Goal: Communication & Community: Answer question/provide support

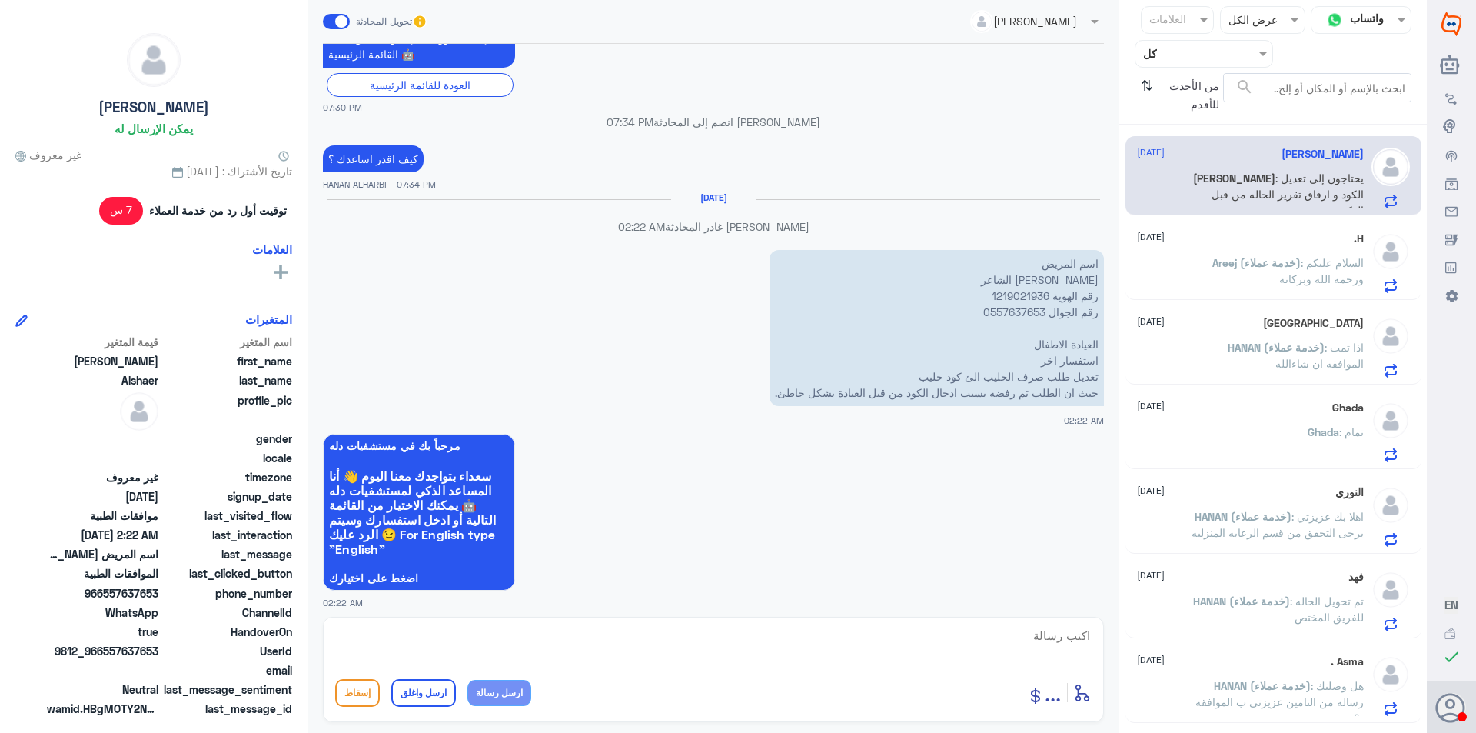
scroll to position [2707, 0]
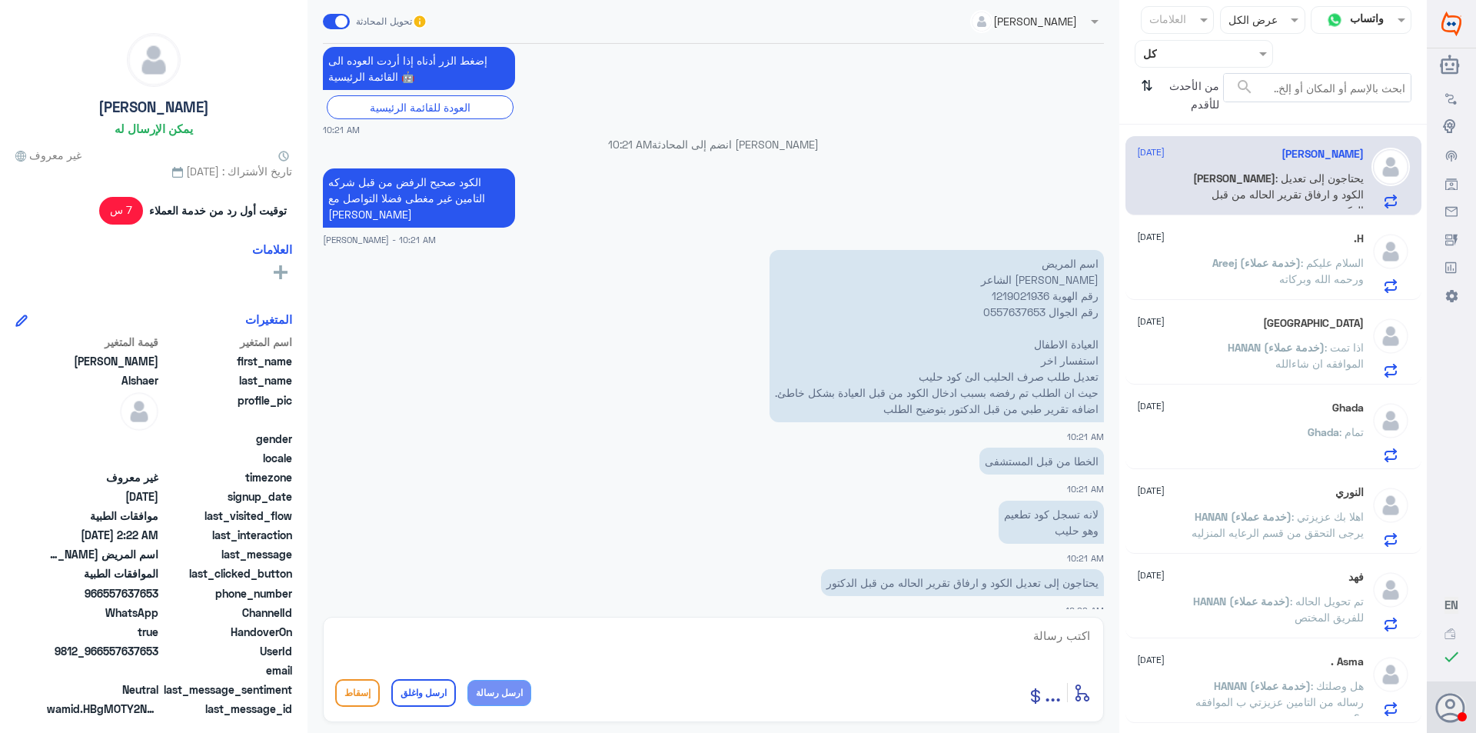
click at [1253, 263] on span "Areej (خدمة عملاء)" at bounding box center [1256, 262] width 88 height 13
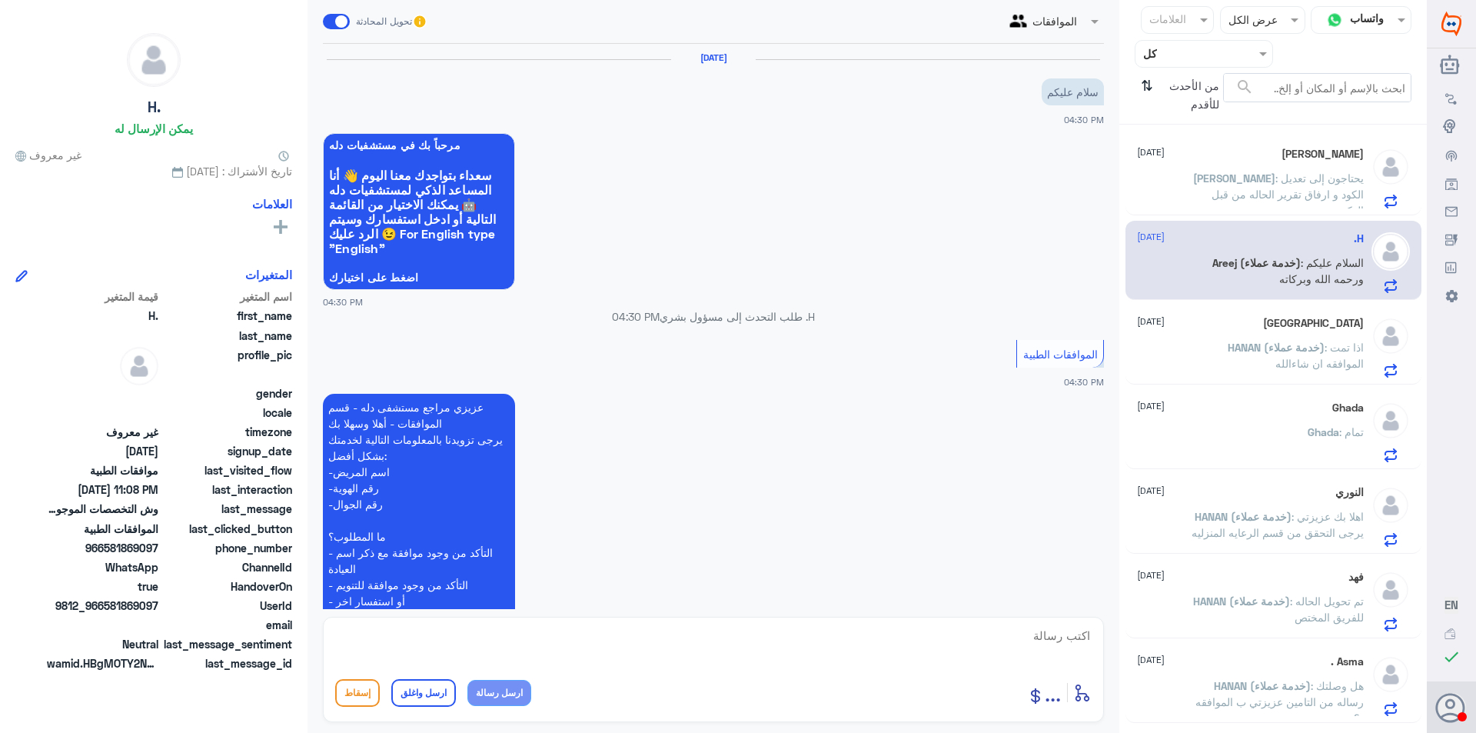
scroll to position [1491, 0]
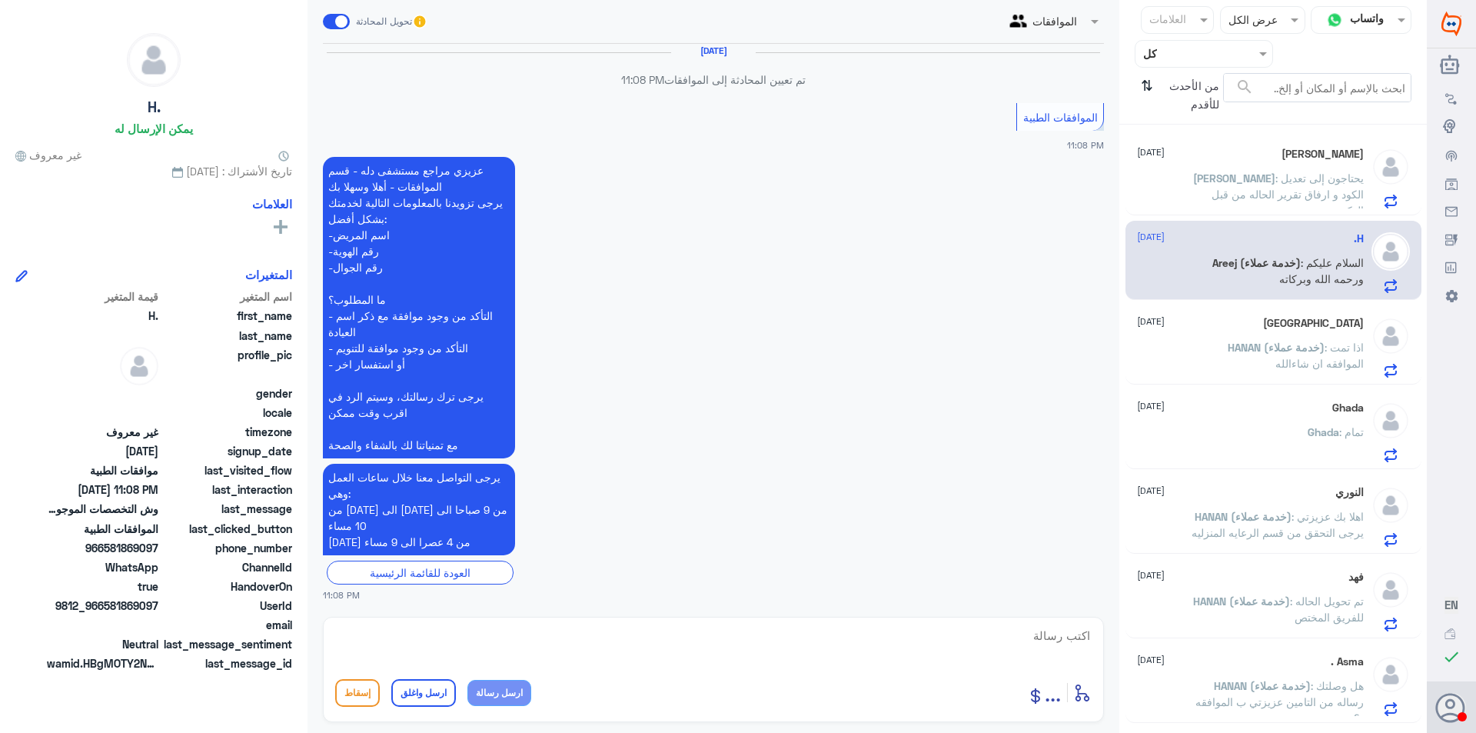
click at [1267, 181] on span ": يحتاجون إلى تعديل الكود و ارفاق تقرير الحاله من قبل الدكتور" at bounding box center [1287, 193] width 152 height 45
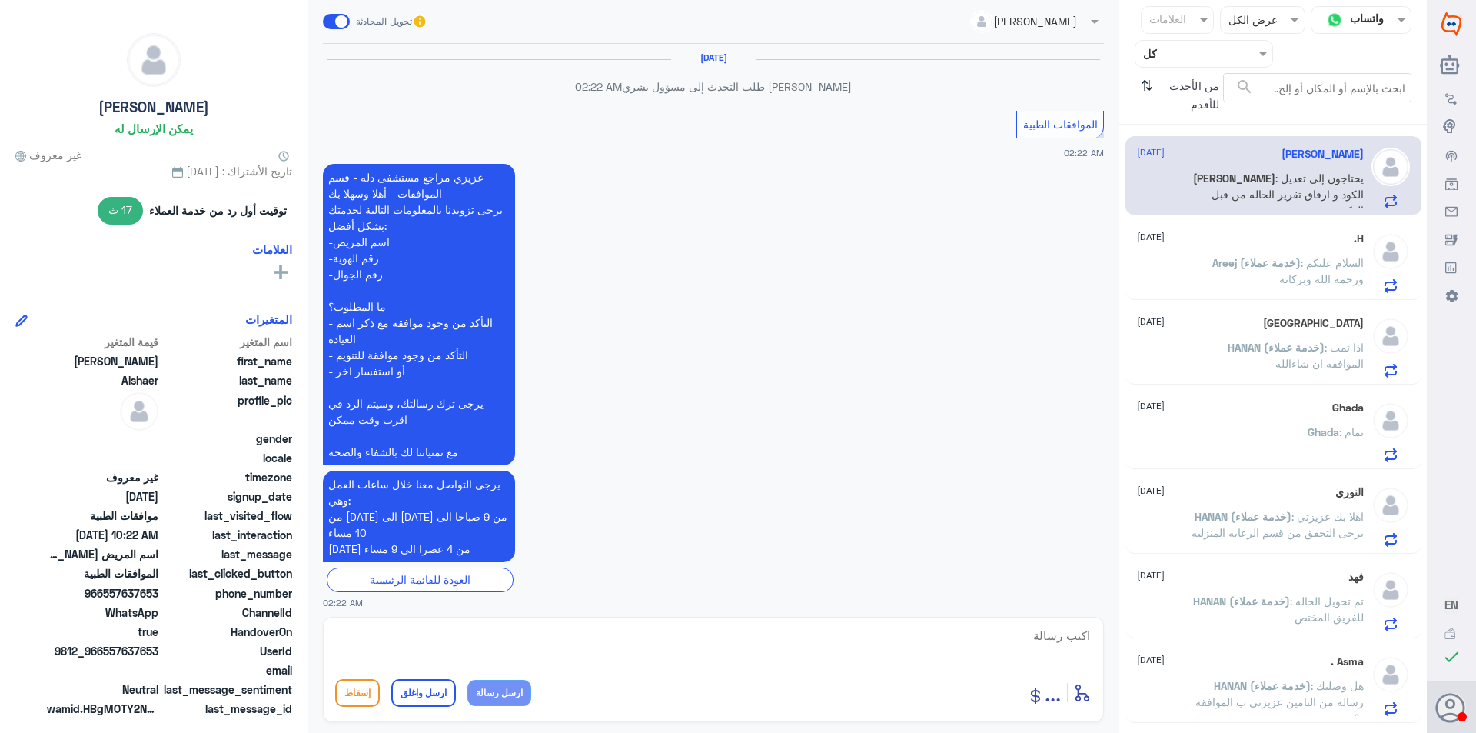
scroll to position [1474, 0]
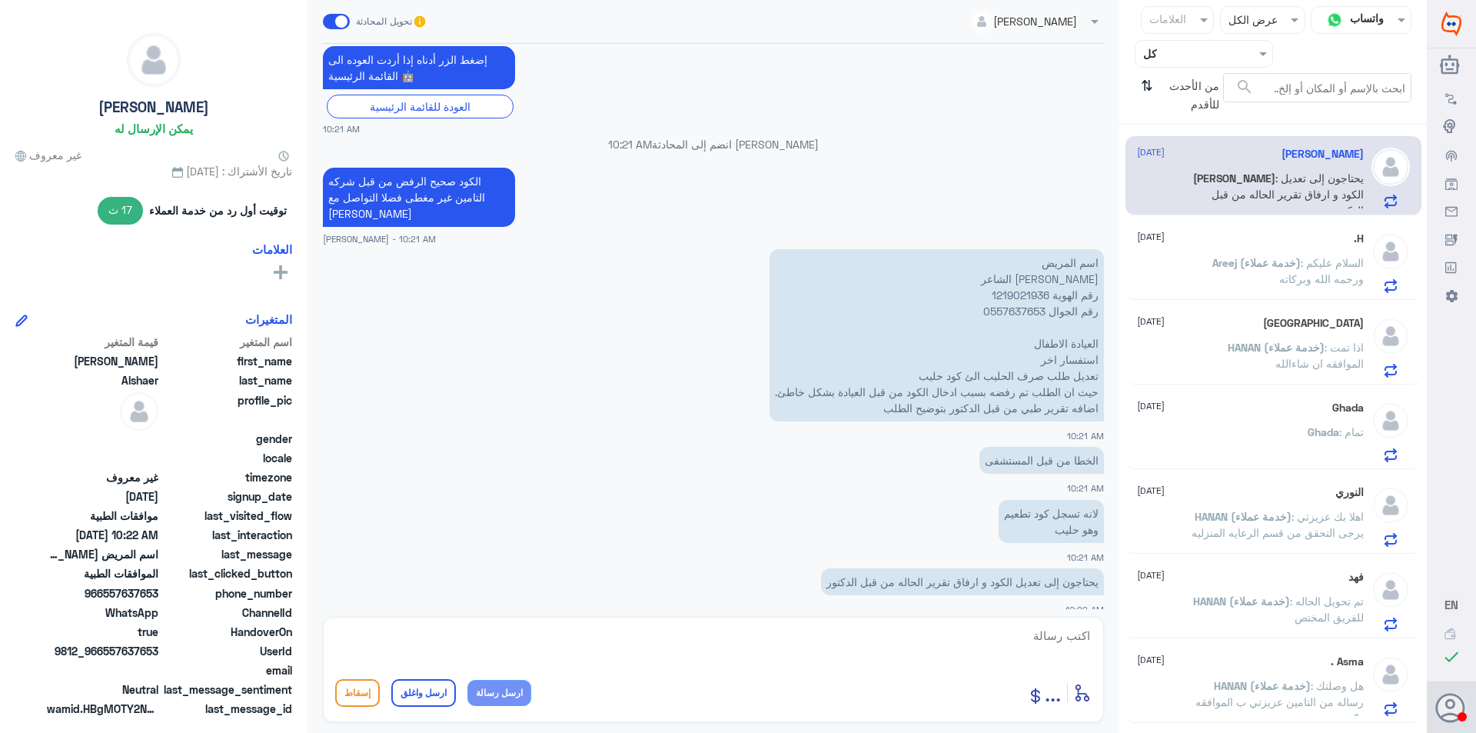
click at [1264, 288] on p "Areej (خدمة عملاء) : السلام عليكم ورحمه الله وبركاته" at bounding box center [1277, 273] width 173 height 38
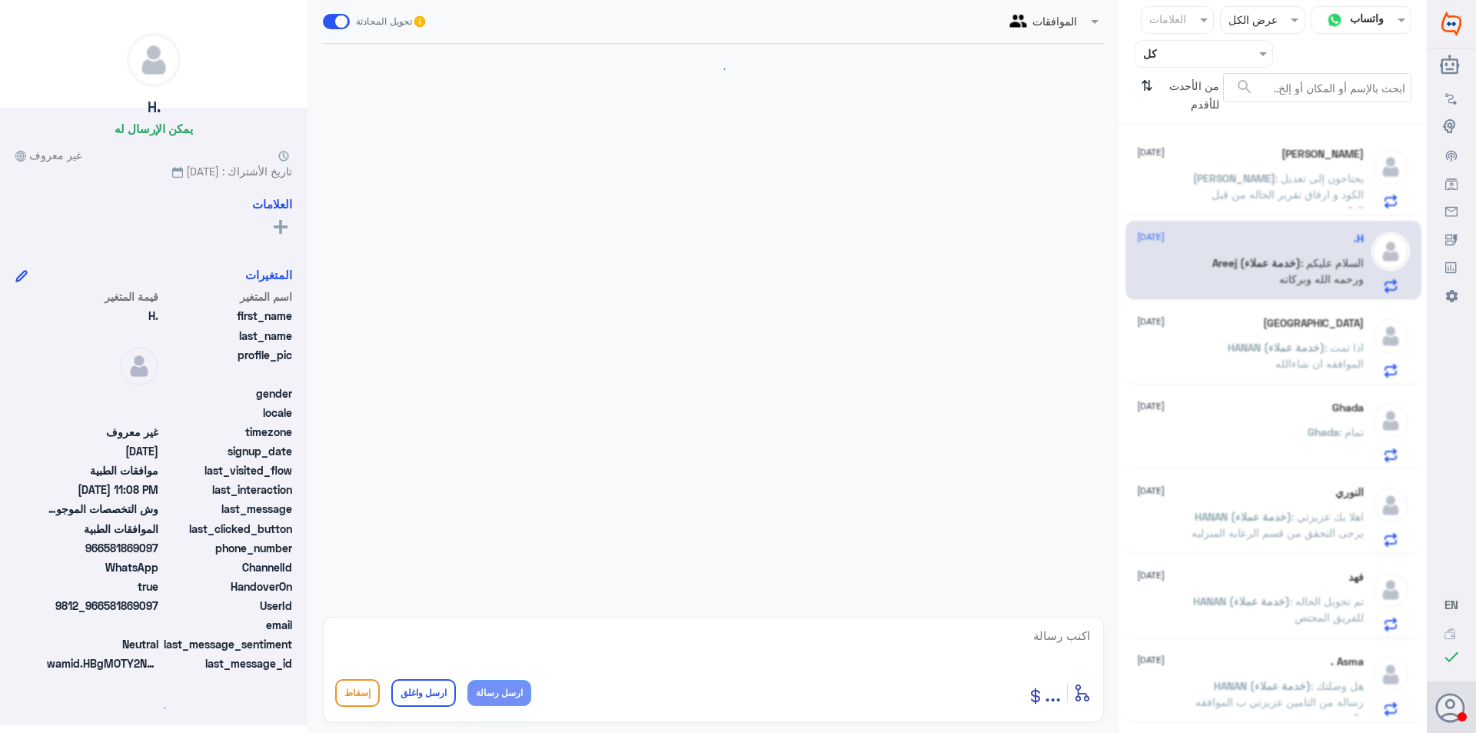
scroll to position [1491, 0]
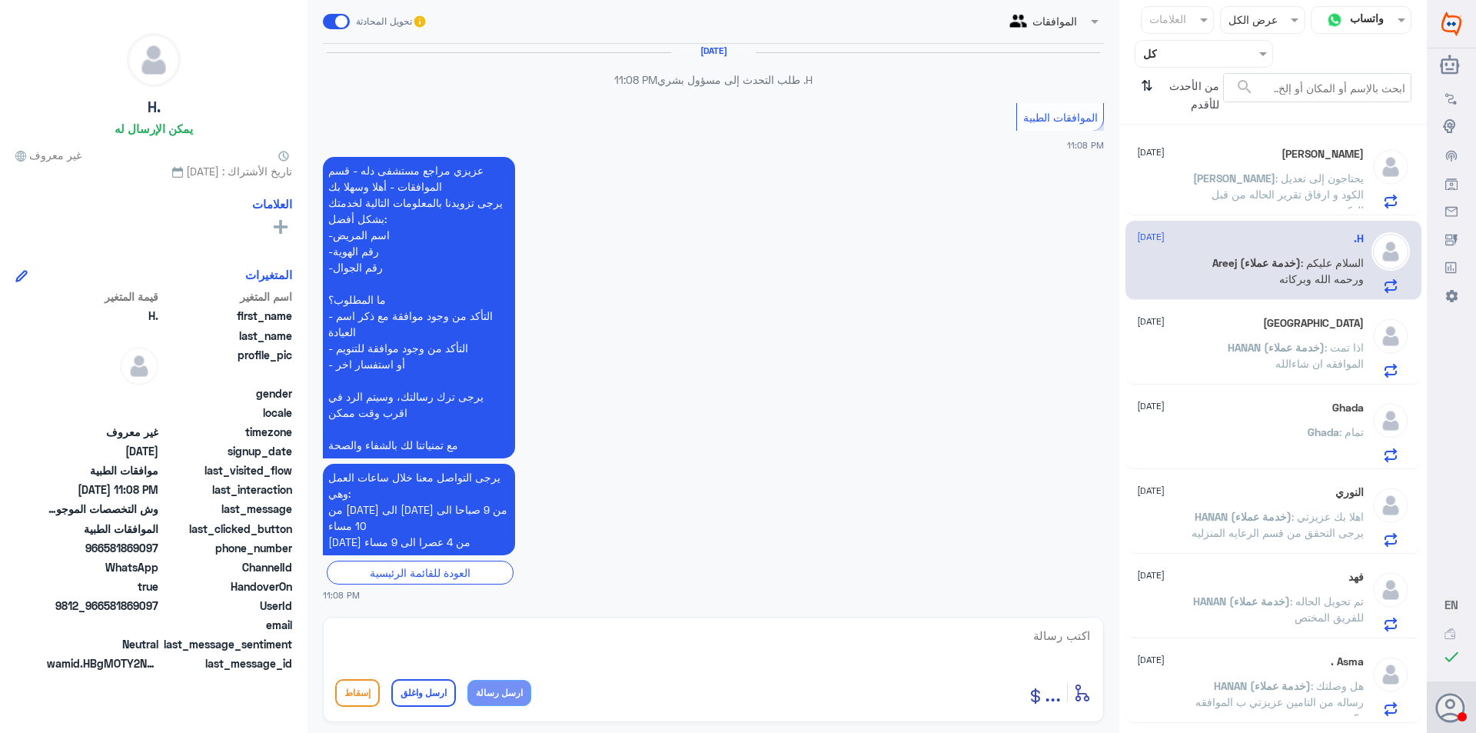
click at [1308, 332] on div "Turki [DATE] HANAN (خدمة عملاء) : اذا تمت الموافقه ان شاء[DEMOGRAPHIC_DATA]" at bounding box center [1250, 347] width 227 height 61
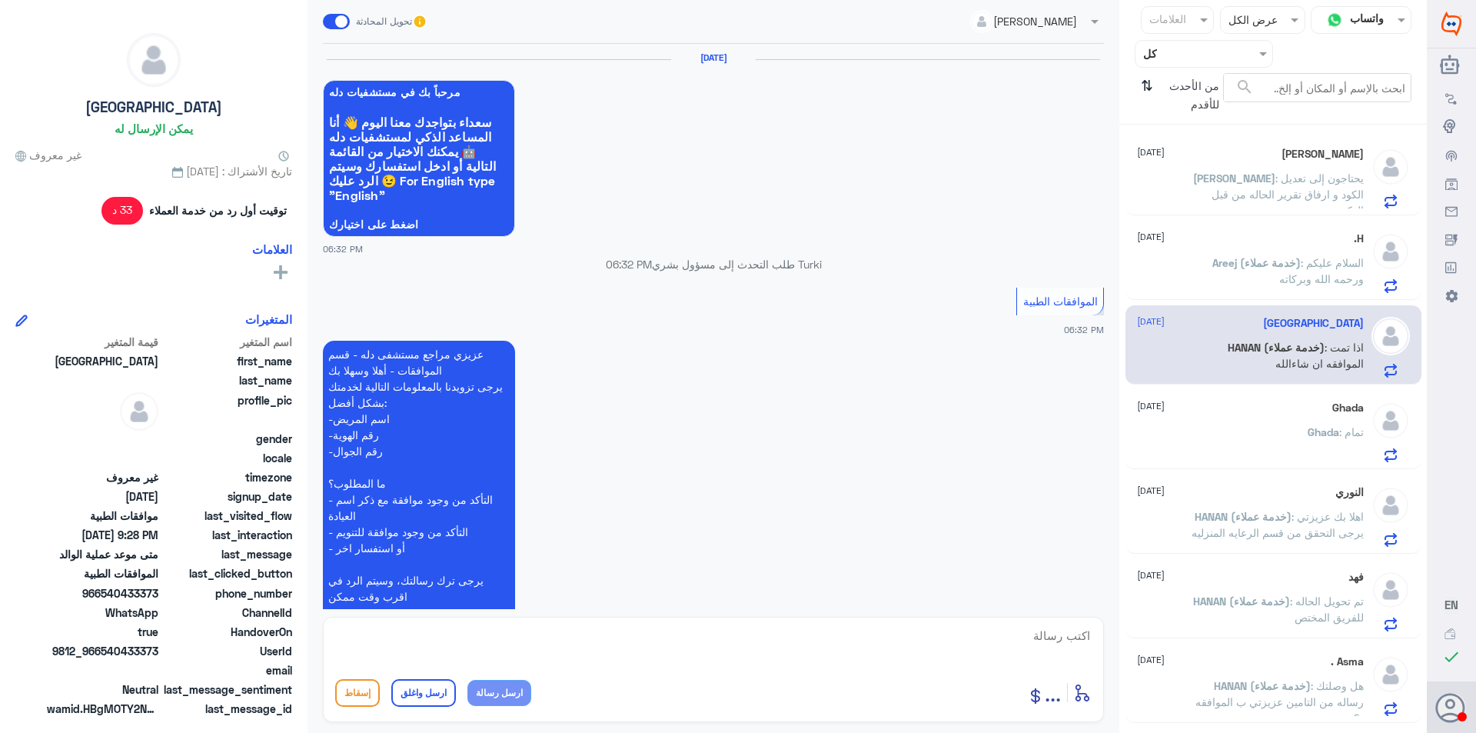
scroll to position [977, 0]
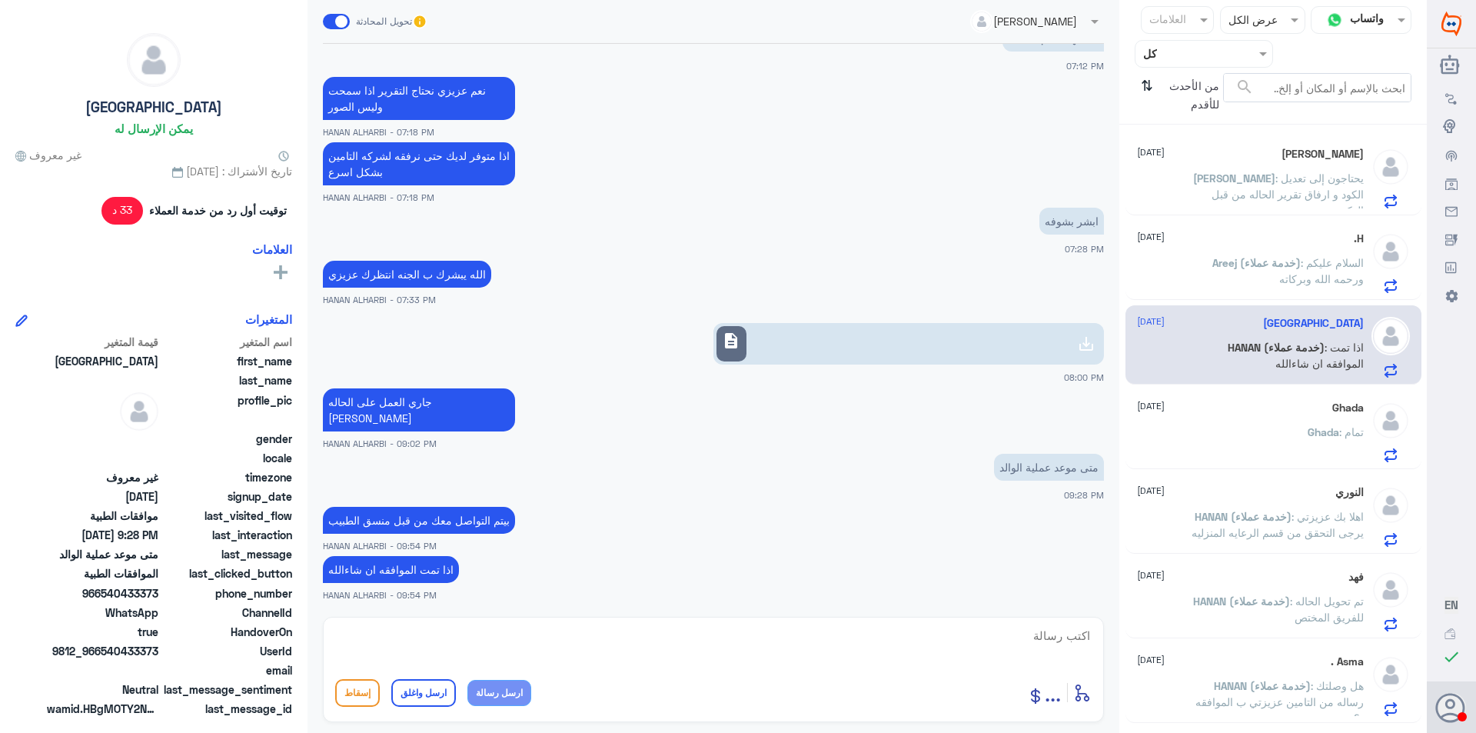
click at [1288, 178] on span ": يحتاجون إلى تعديل الكود و ارفاق تقرير الحاله من قبل الدكتور" at bounding box center [1287, 193] width 152 height 45
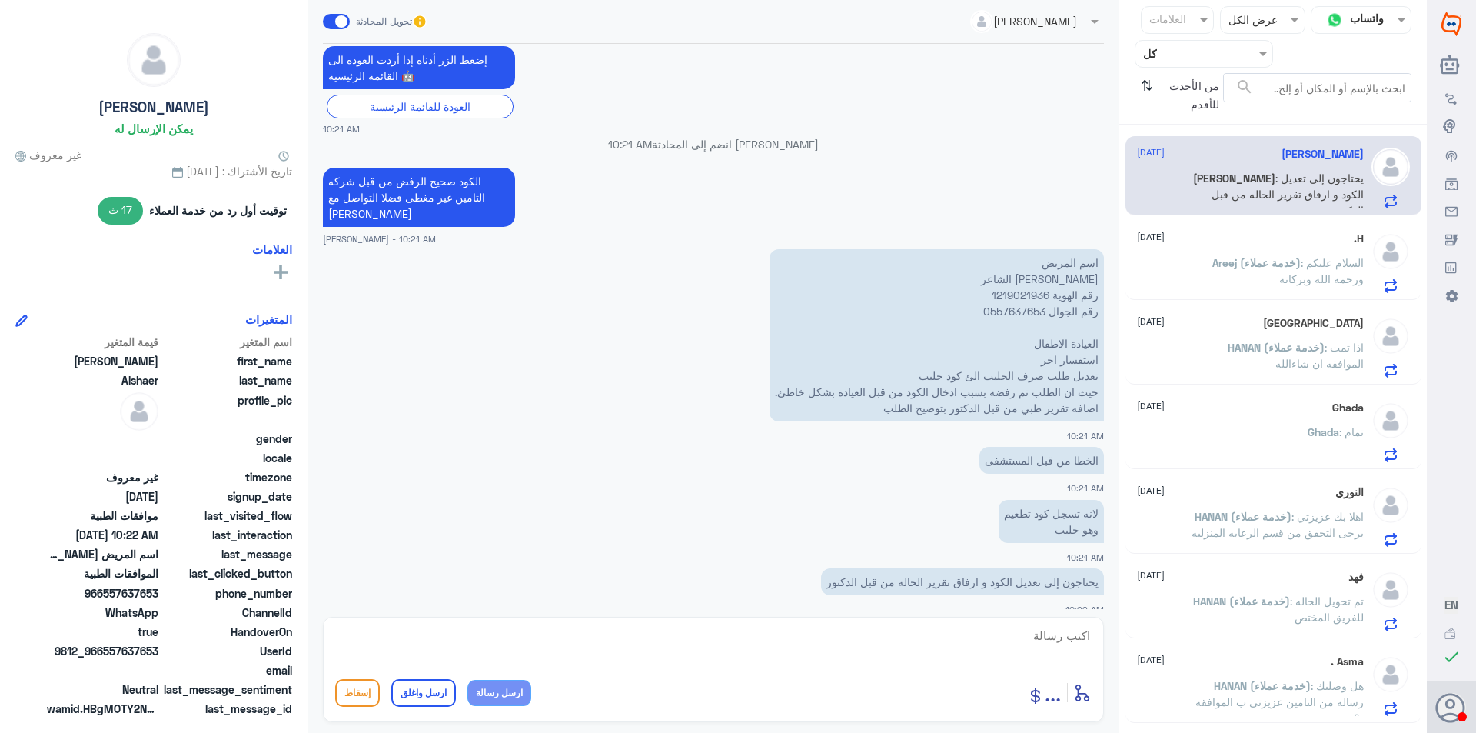
click at [1033, 280] on p "اسم المريض [PERSON_NAME] الشاعر رقم الهوية 1219021936 رقم الجوال 0557637653 الع…" at bounding box center [936, 335] width 334 height 172
copy p "1219021936"
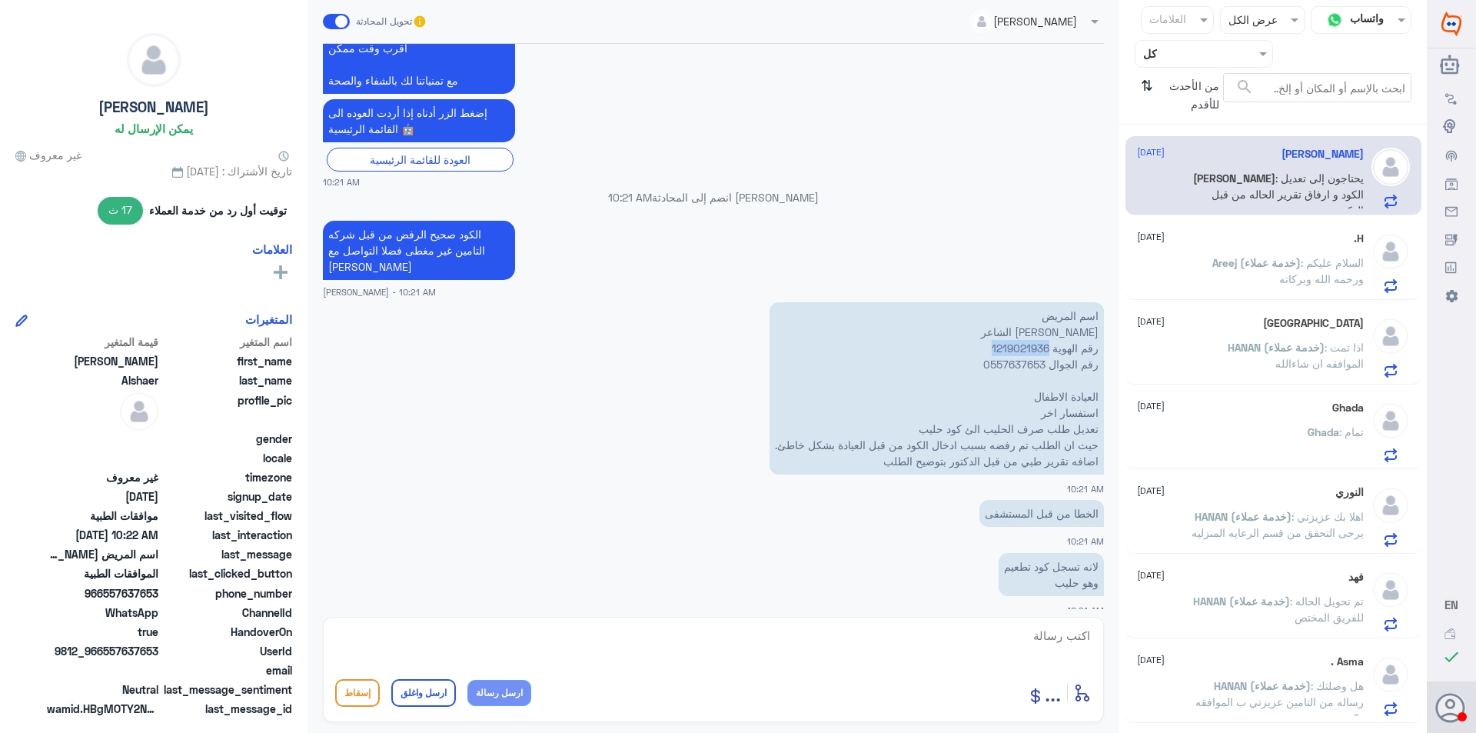
scroll to position [1397, 0]
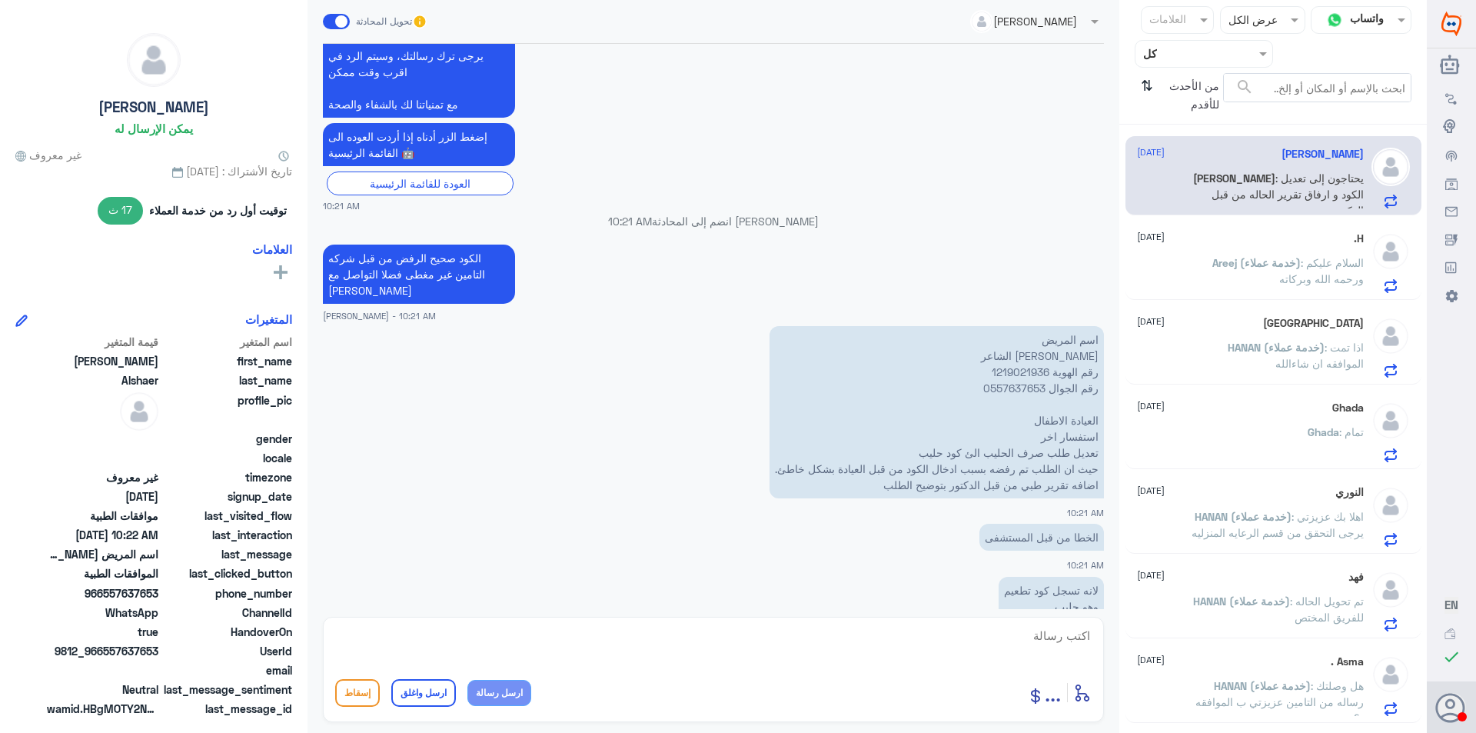
drag, startPoint x: 1231, startPoint y: 264, endPoint x: 1274, endPoint y: 293, distance: 51.6
click at [1231, 264] on span "Areej (خدمة عملاء)" at bounding box center [1256, 262] width 88 height 13
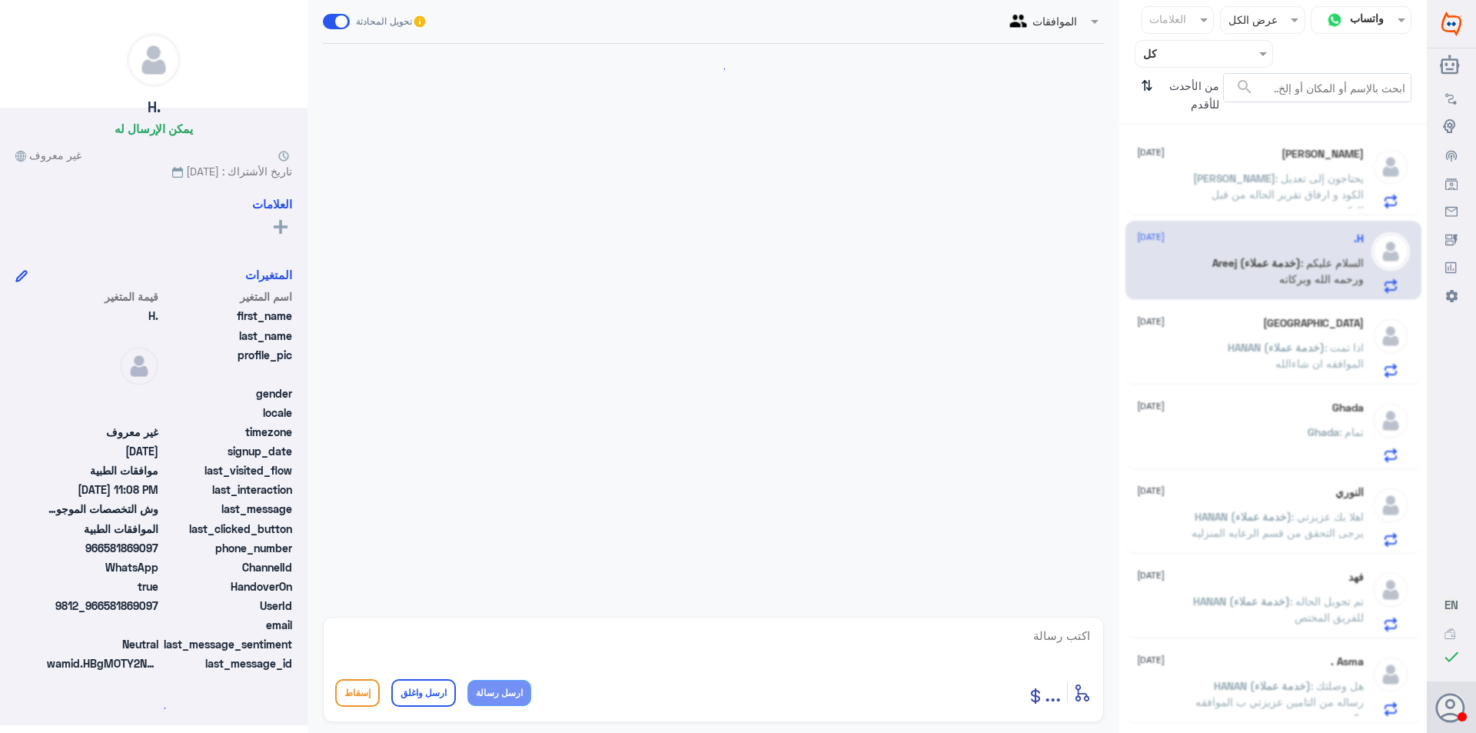
scroll to position [1491, 0]
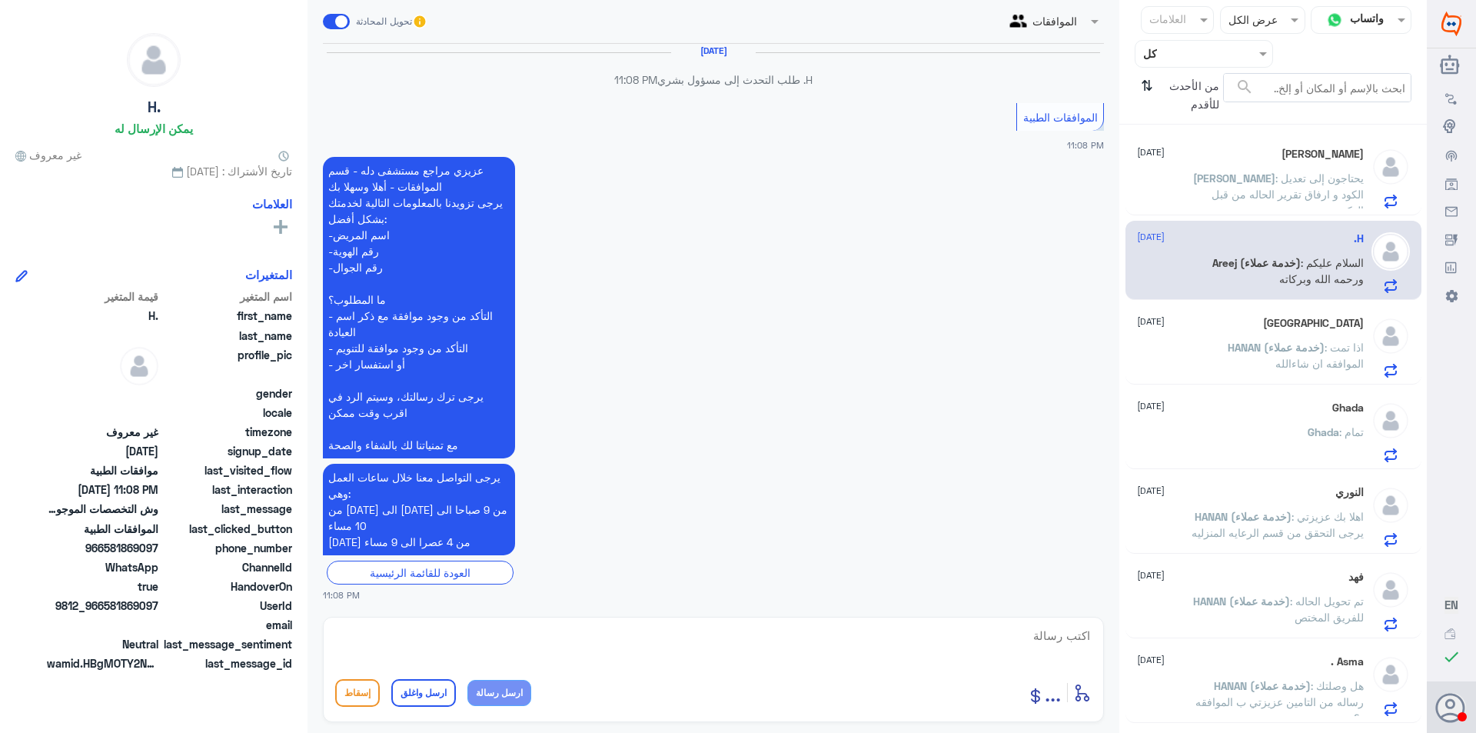
click at [1233, 370] on p "HANAN (خدمة عملاء) : اذا تمت الموافقه ان شاء[DEMOGRAPHIC_DATA]" at bounding box center [1277, 358] width 173 height 38
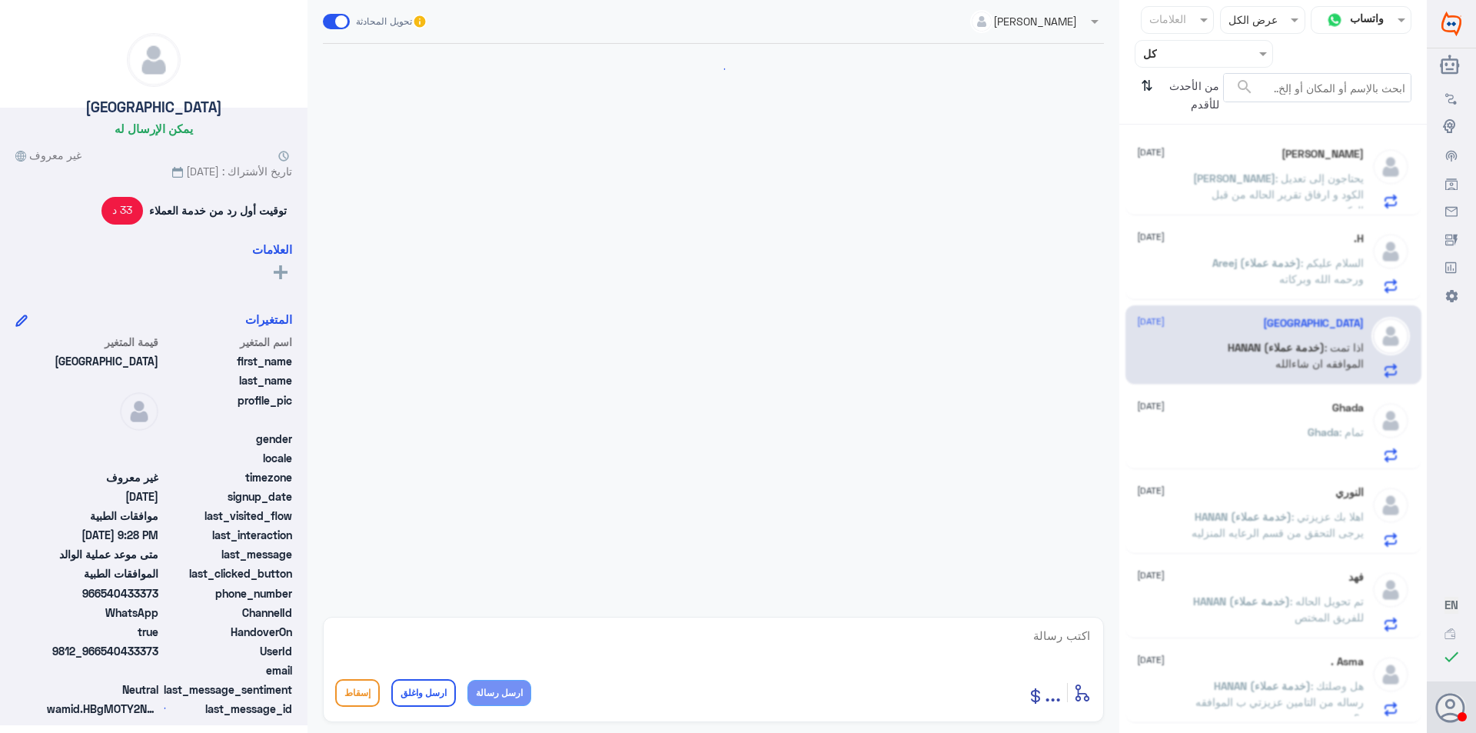
scroll to position [977, 0]
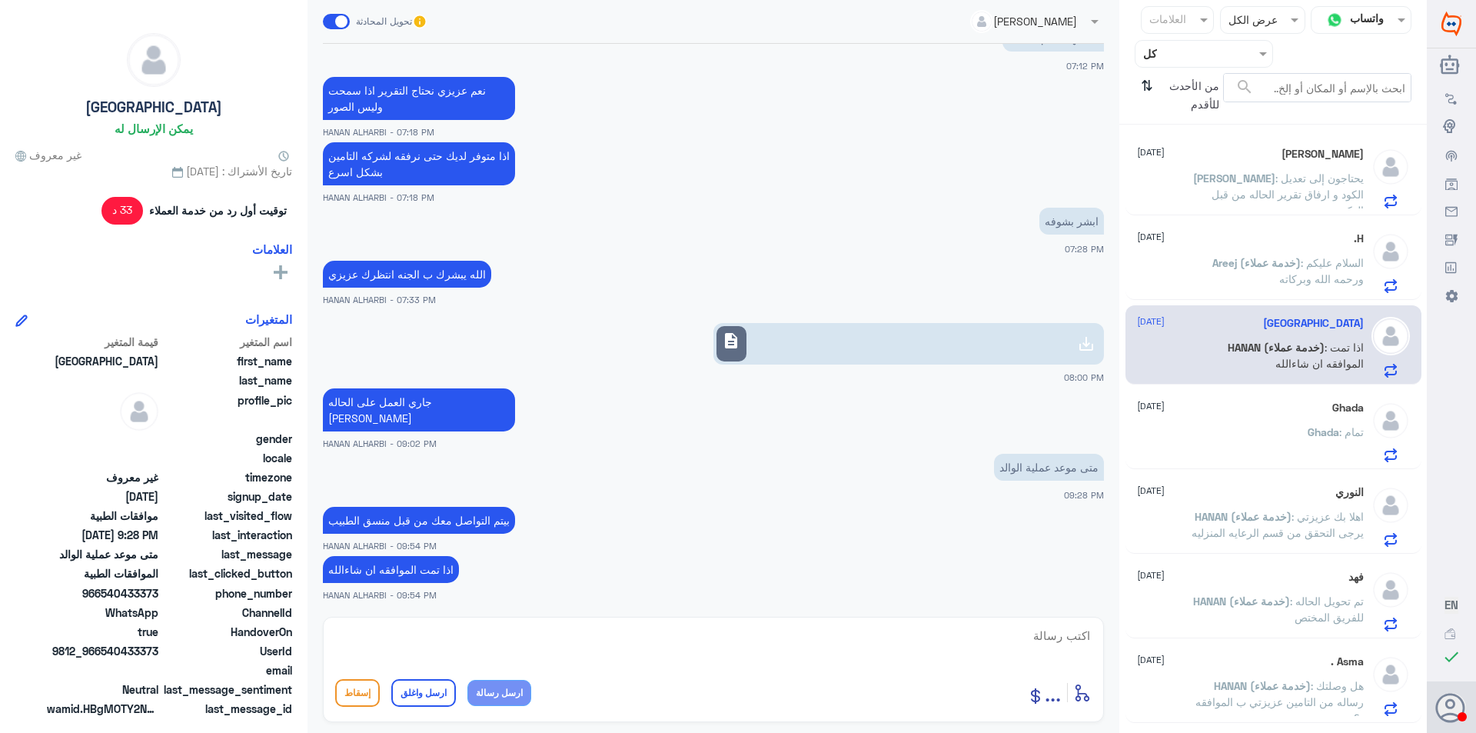
click at [1245, 441] on div "Ghada : تمام" at bounding box center [1250, 444] width 227 height 35
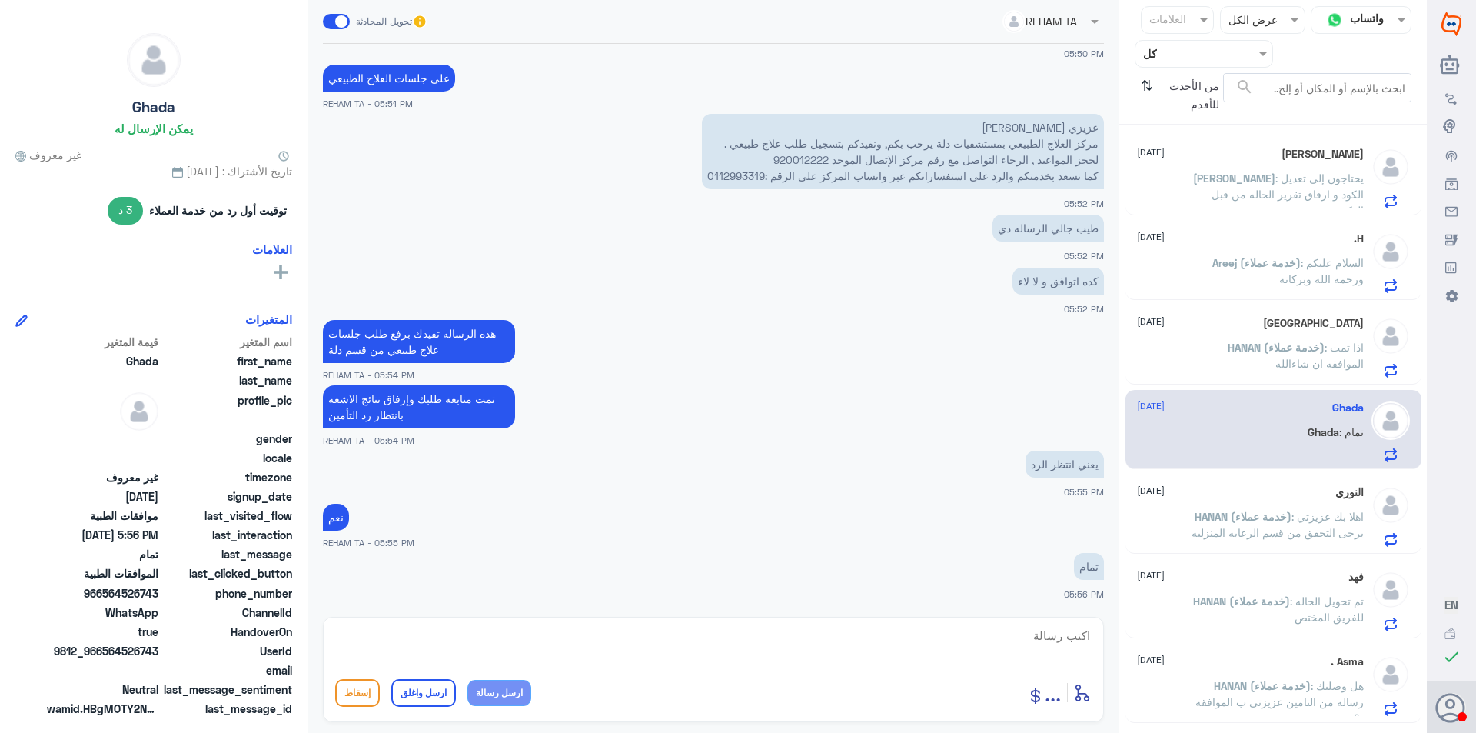
click at [1228, 194] on span ": يحتاجون إلى تعديل الكود و ارفاق تقرير الحاله من قبل الدكتور" at bounding box center [1287, 193] width 152 height 45
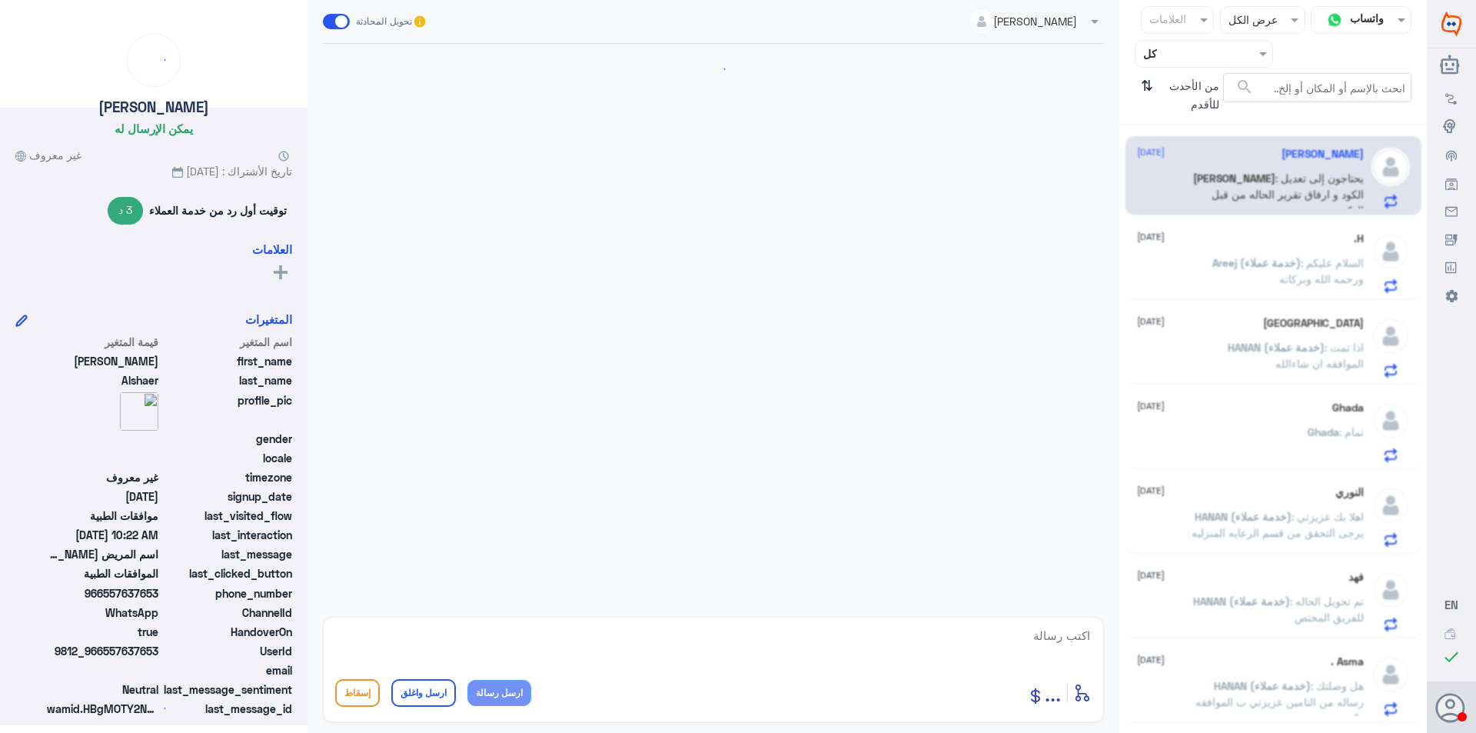
scroll to position [1474, 0]
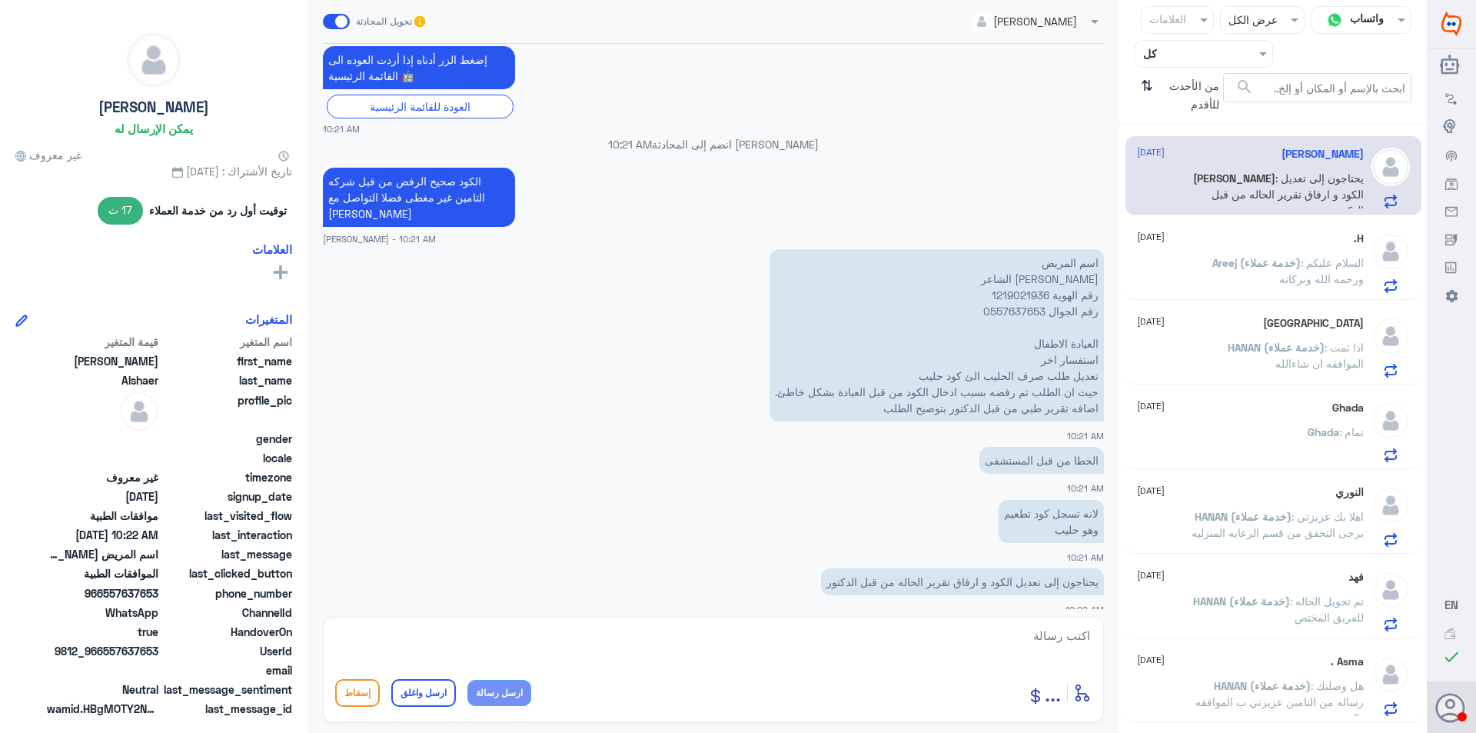
click at [1246, 272] on p "Areej (خدمة عملاء) : السلام عليكم ورحمه الله وبركاته" at bounding box center [1277, 273] width 173 height 38
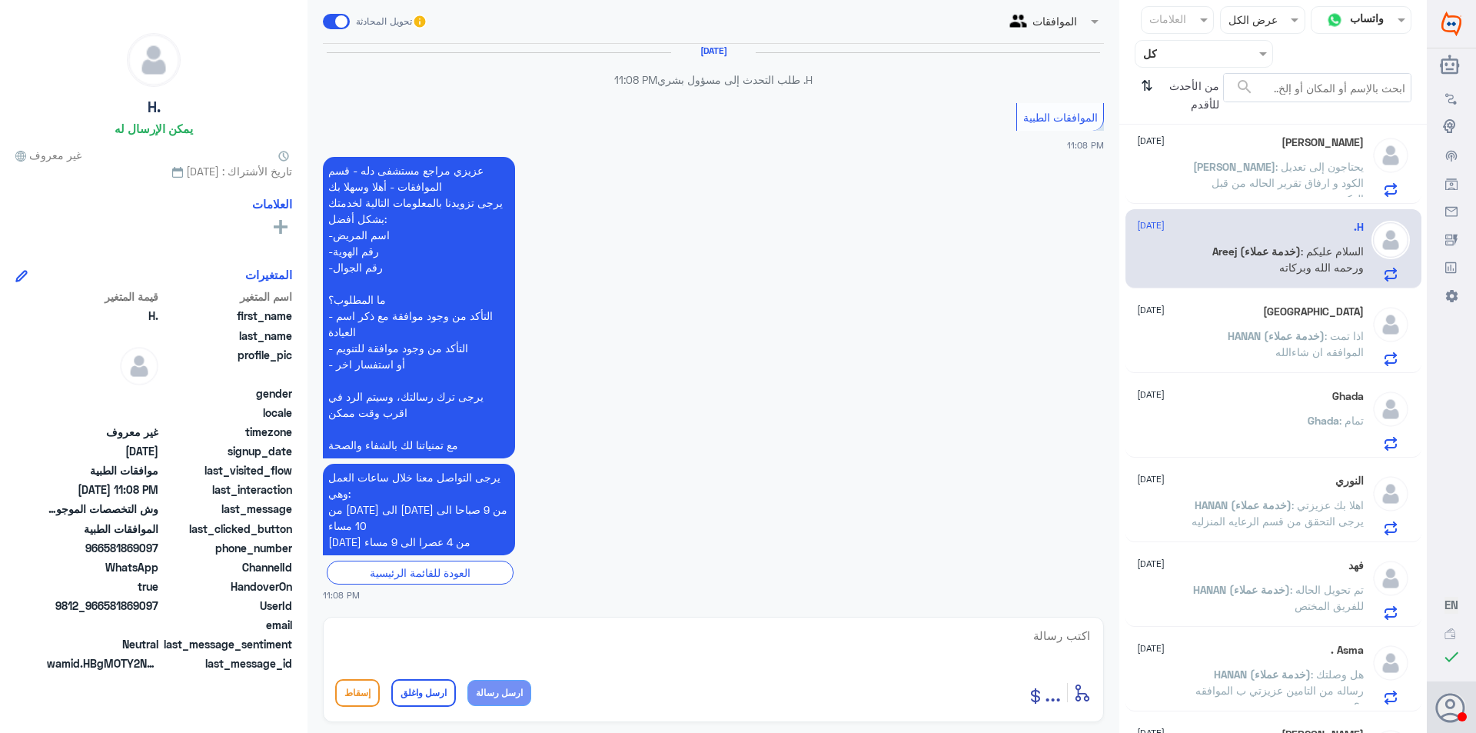
scroll to position [14, 0]
click at [1284, 347] on span ": اذا تمت الموافقه ان شاءالله" at bounding box center [1319, 341] width 88 height 29
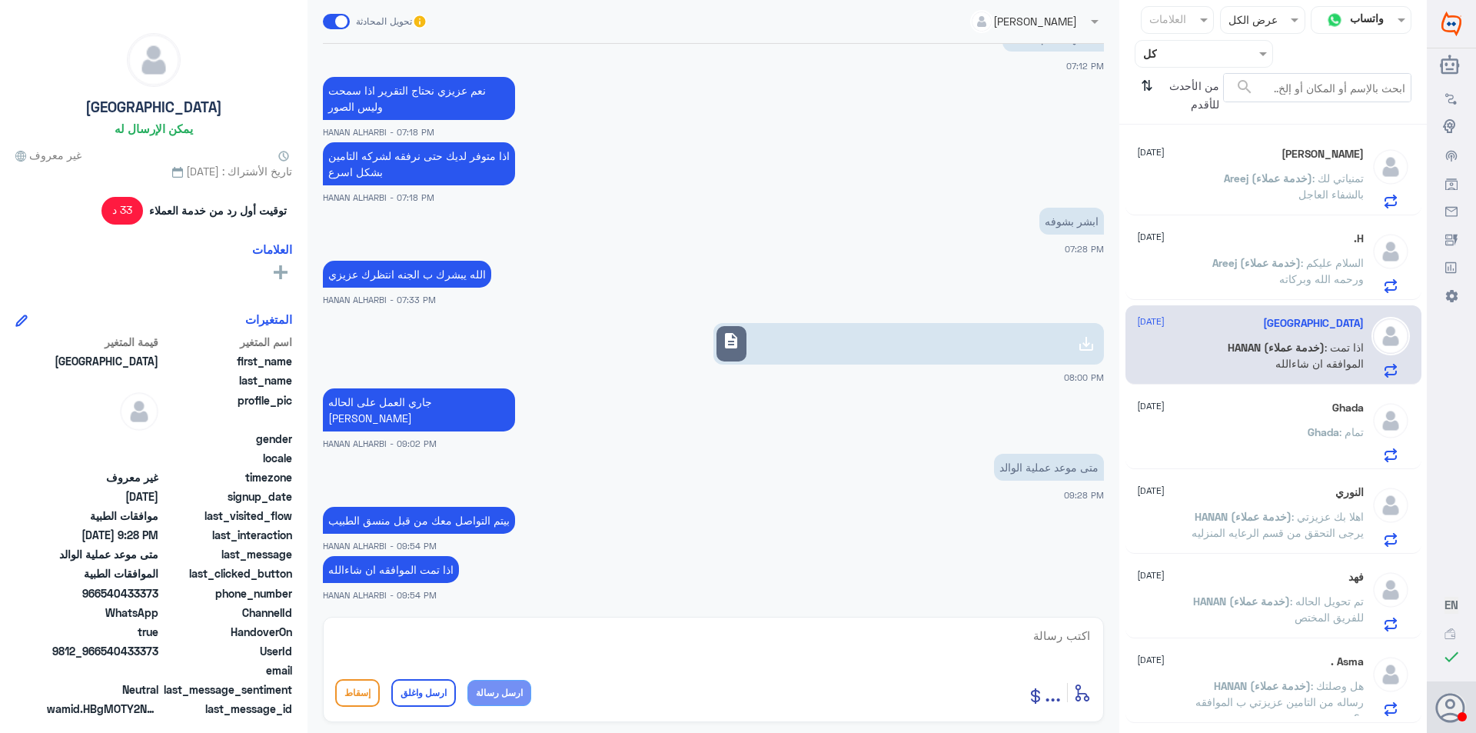
click at [1281, 181] on span "Areej (خدمة عملاء)" at bounding box center [1268, 177] width 88 height 13
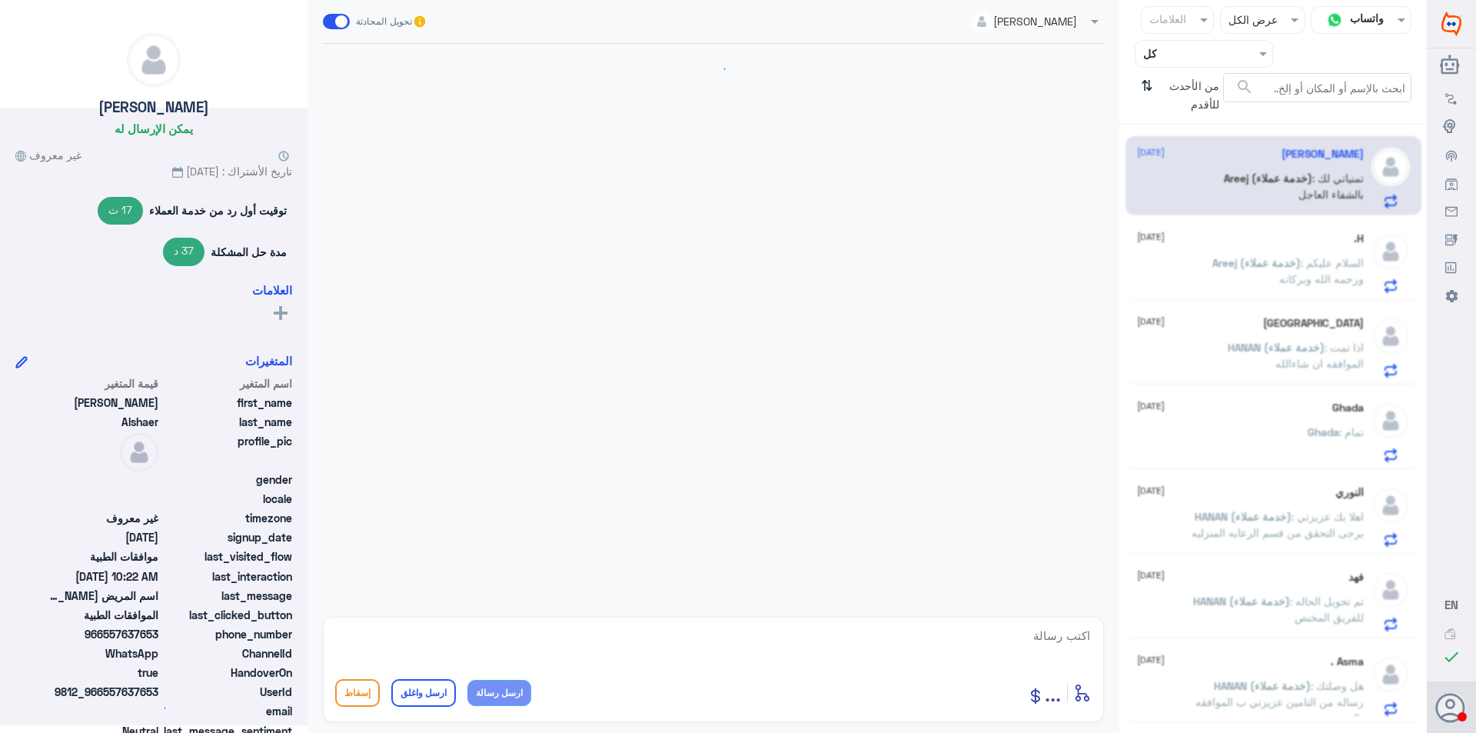
scroll to position [1520, 0]
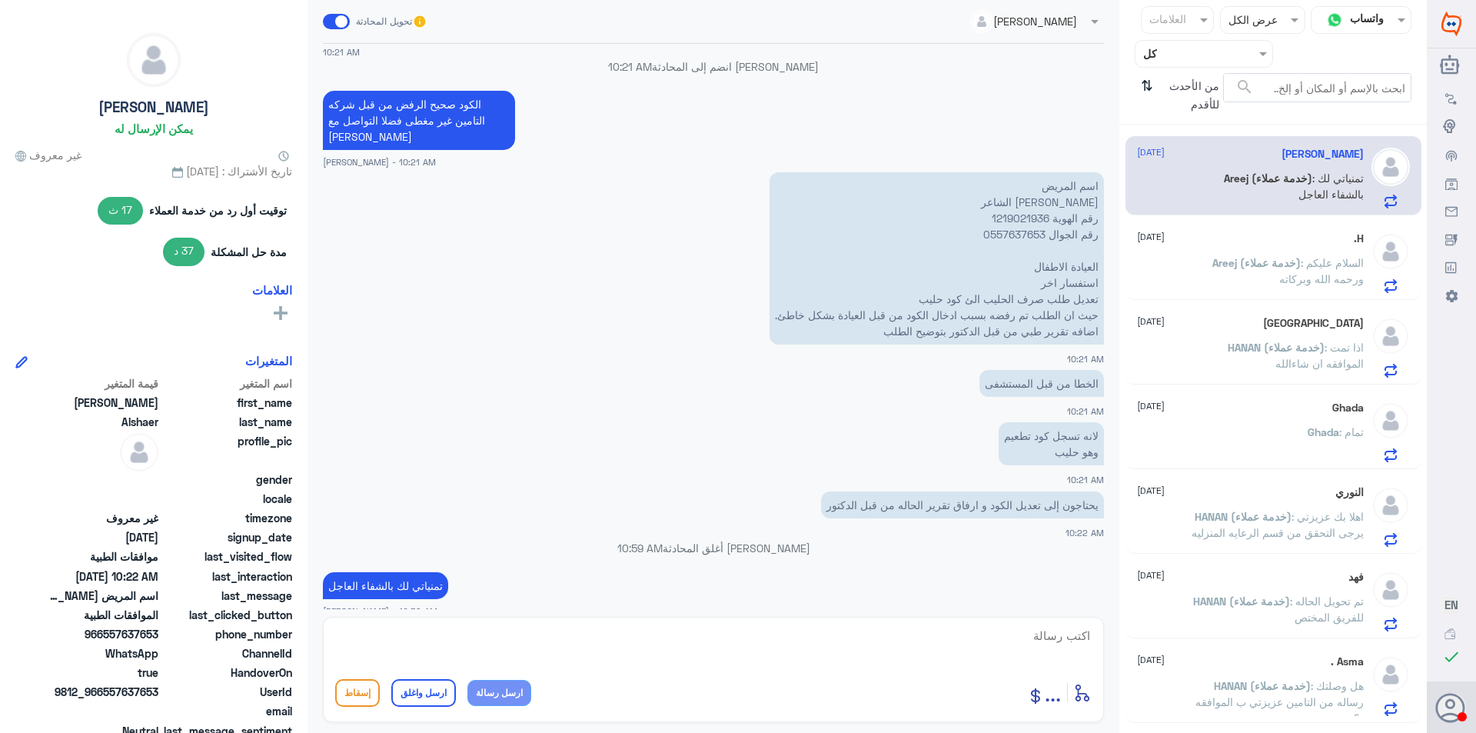
click at [1298, 241] on div "H. [DATE]" at bounding box center [1250, 238] width 227 height 13
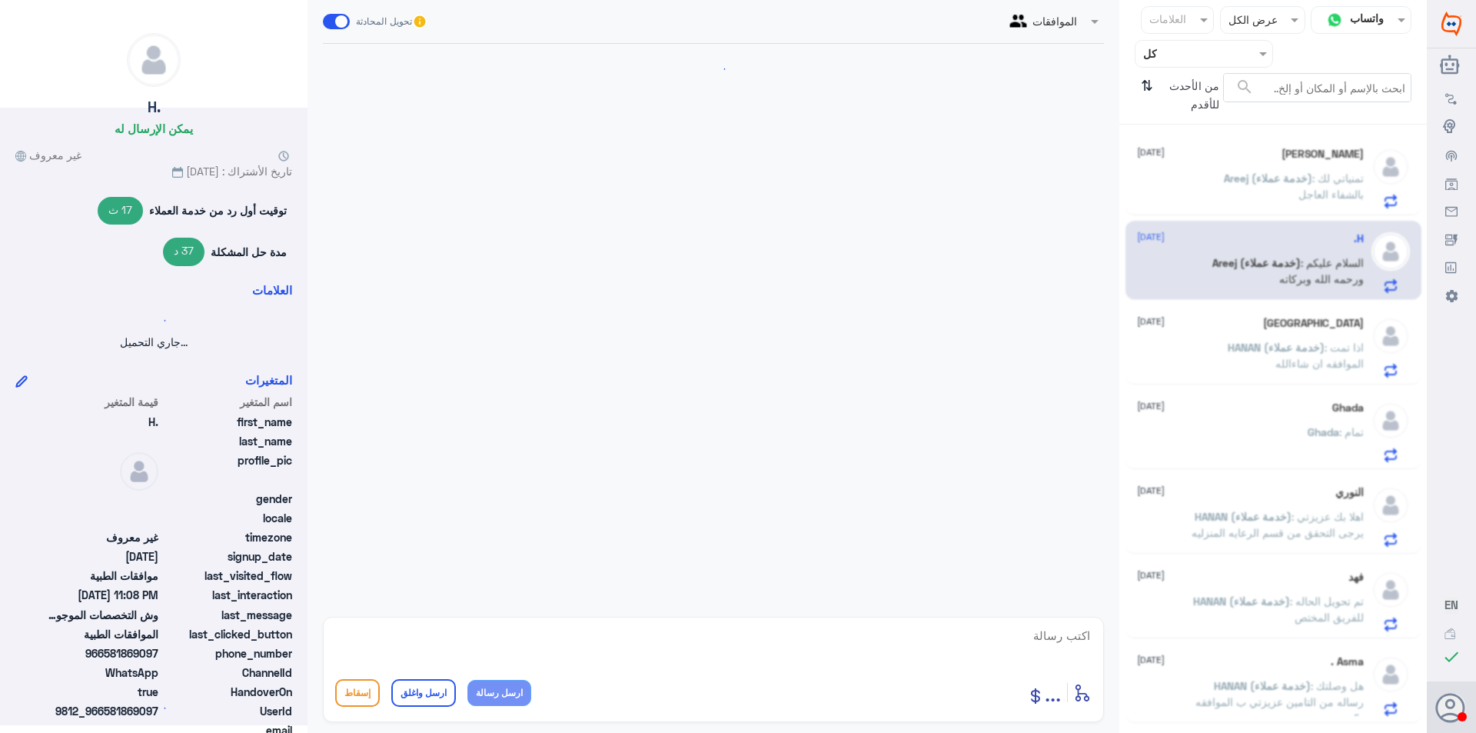
drag, startPoint x: 1283, startPoint y: 192, endPoint x: 1286, endPoint y: 201, distance: 9.0
click at [1283, 194] on p "Areej (خدمة عملاء) : تمنياتي لك بالشفاء العاجل" at bounding box center [1277, 189] width 173 height 38
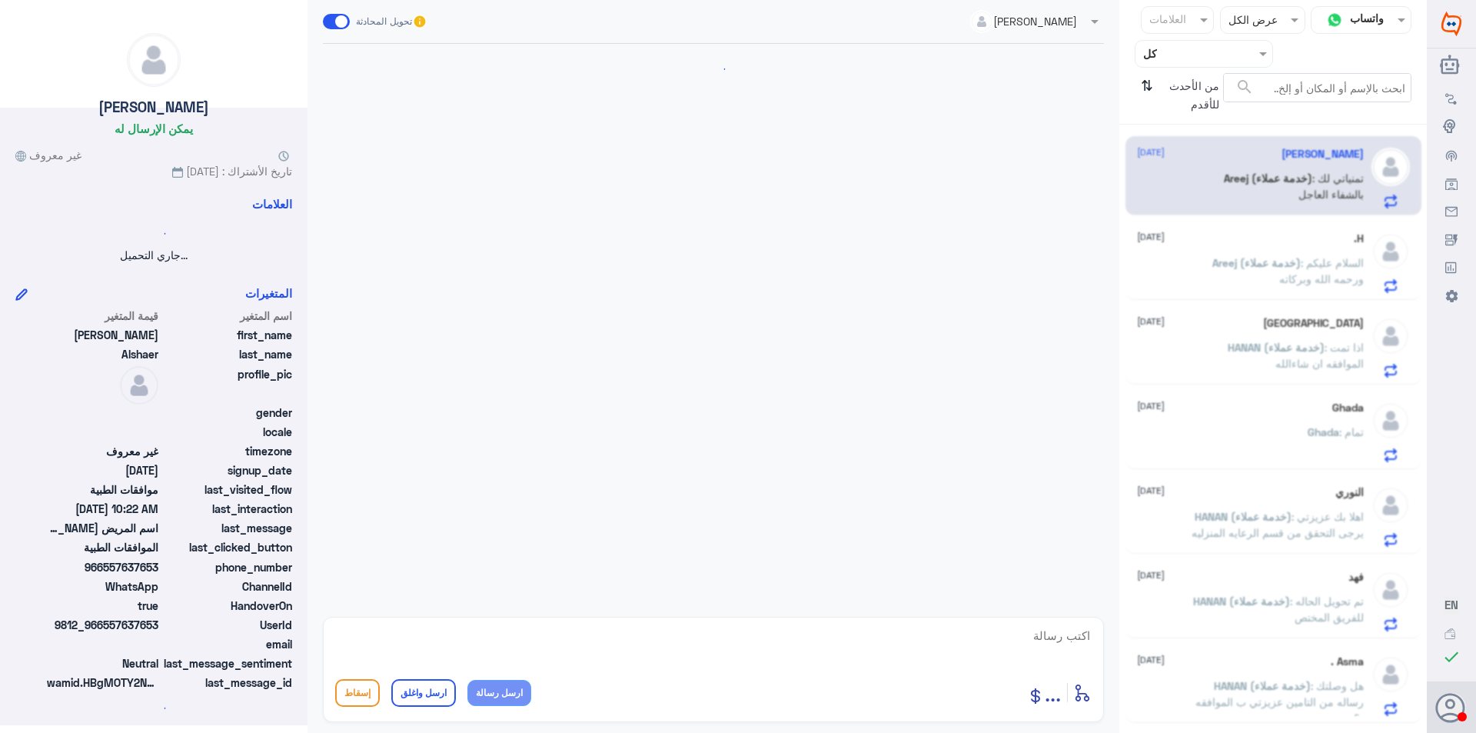
scroll to position [1520, 0]
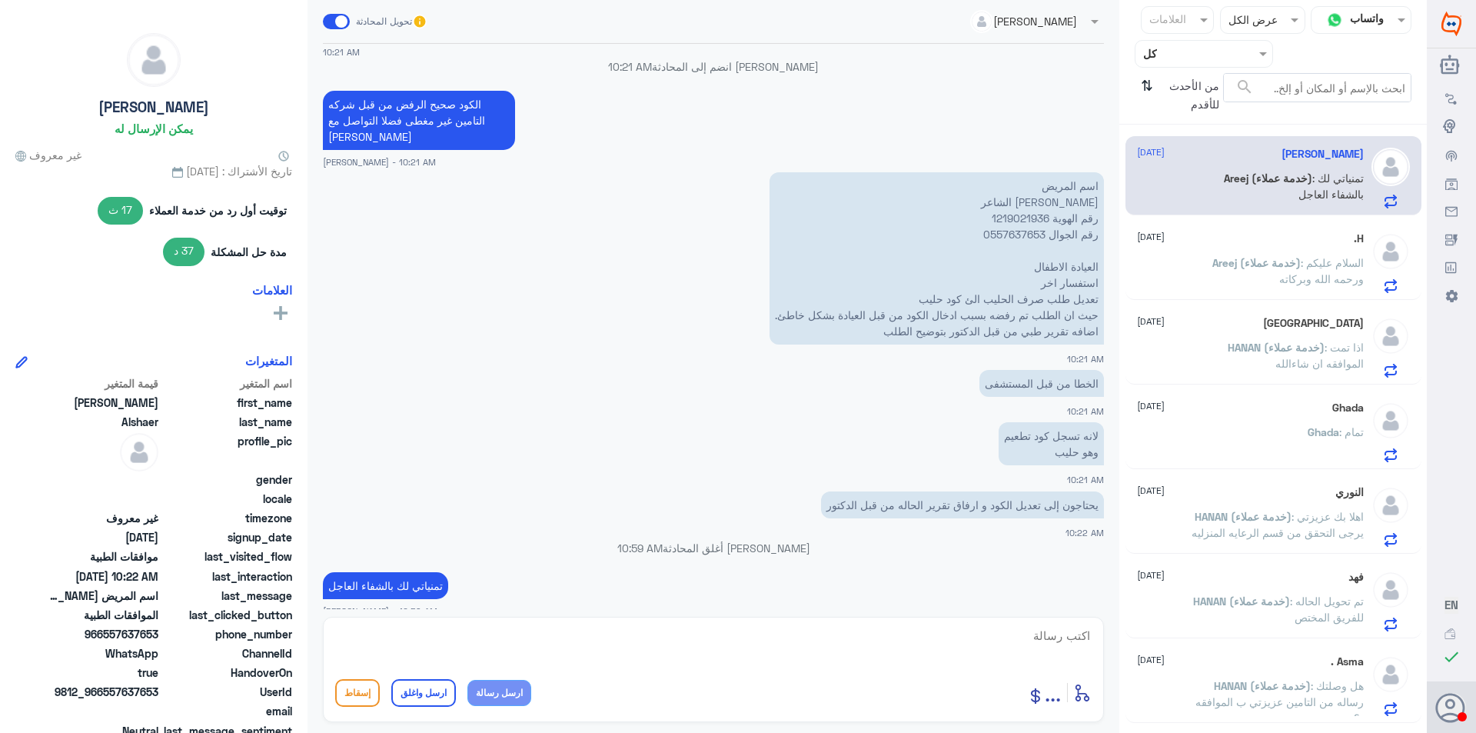
click at [1278, 258] on span "Areej (خدمة عملاء)" at bounding box center [1256, 262] width 88 height 13
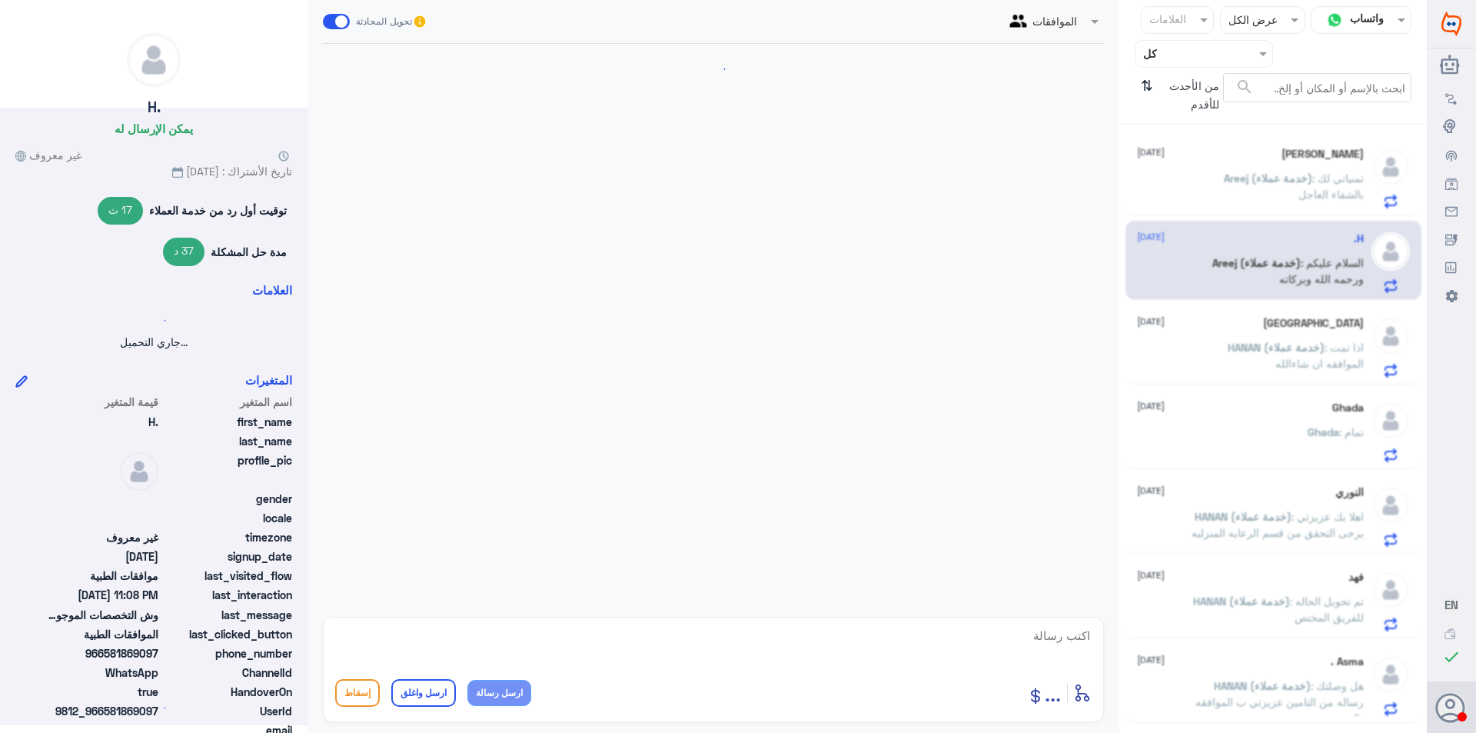
click at [1271, 203] on p "Areej (خدمة عملاء) : تمنياتي لك بالشفاء العاجل" at bounding box center [1277, 189] width 173 height 38
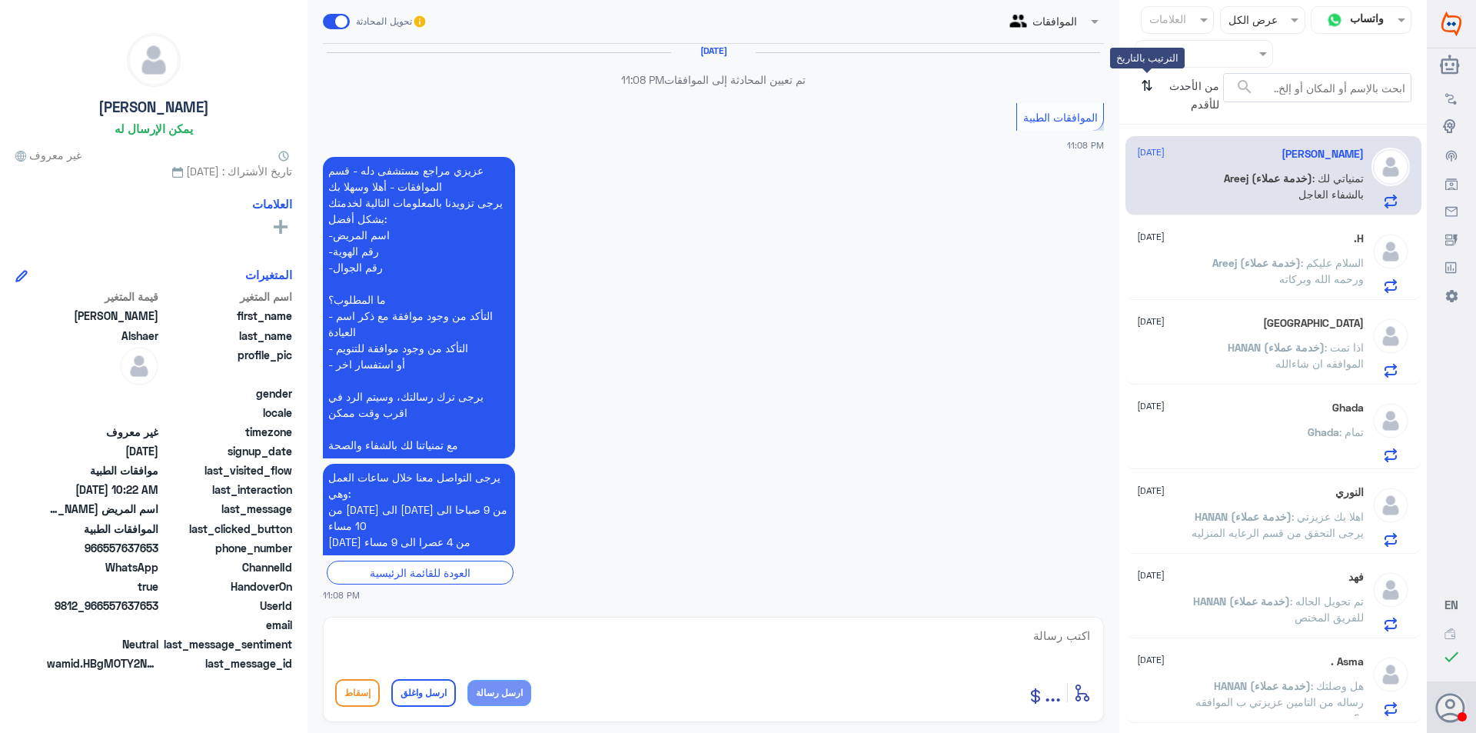
click at [1151, 81] on icon "⇅" at bounding box center [1147, 92] width 12 height 39
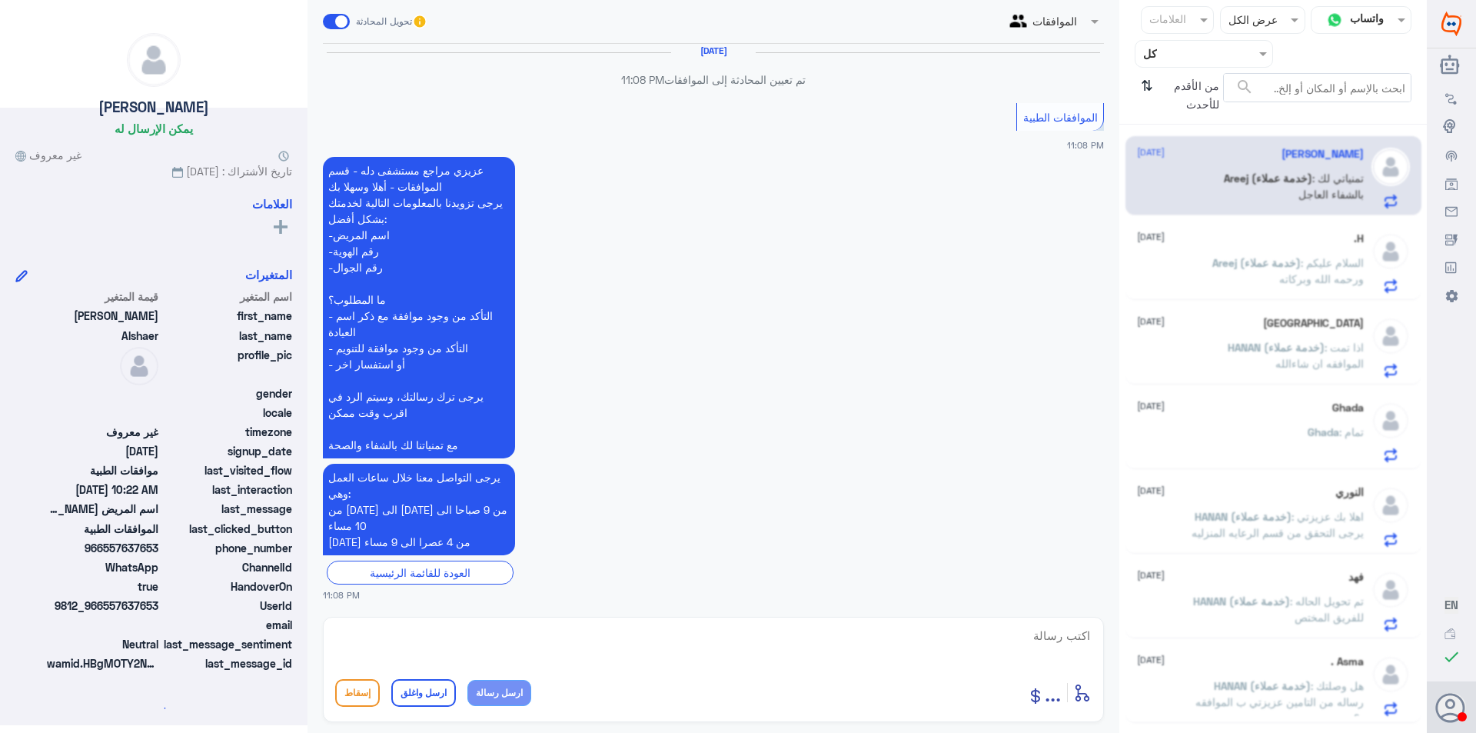
scroll to position [0, 0]
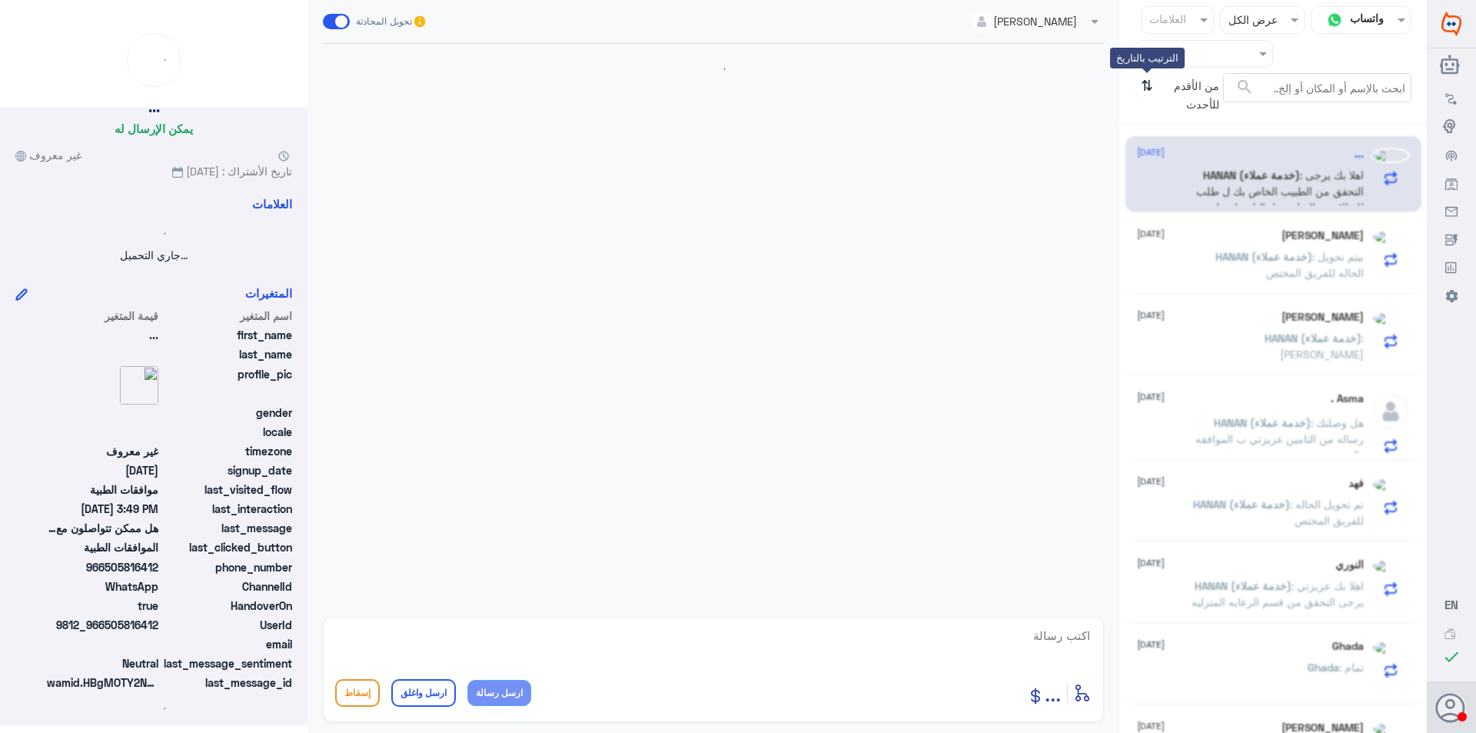
click at [1148, 83] on icon "⇅" at bounding box center [1147, 92] width 12 height 39
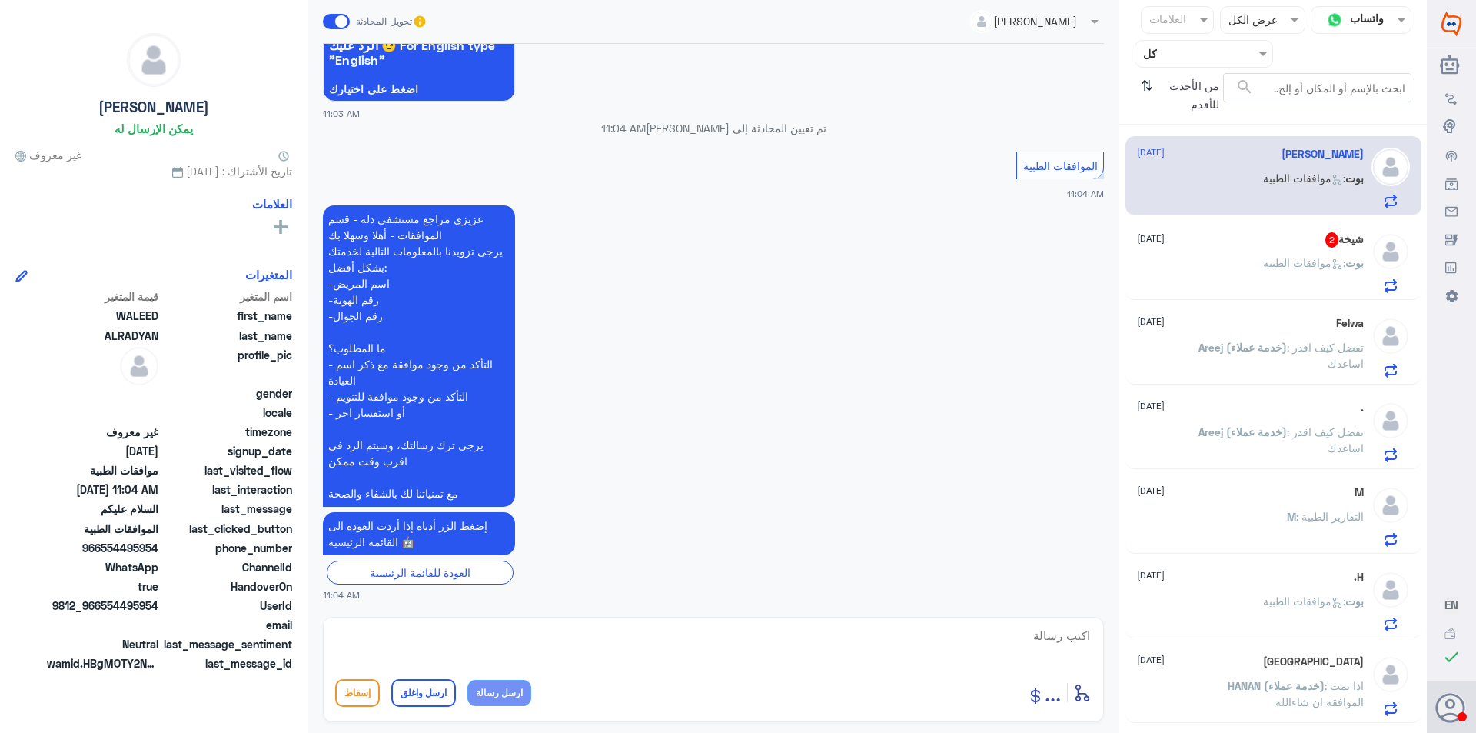
click at [1263, 278] on p "بوت : موافقات الطبية" at bounding box center [1313, 273] width 101 height 38
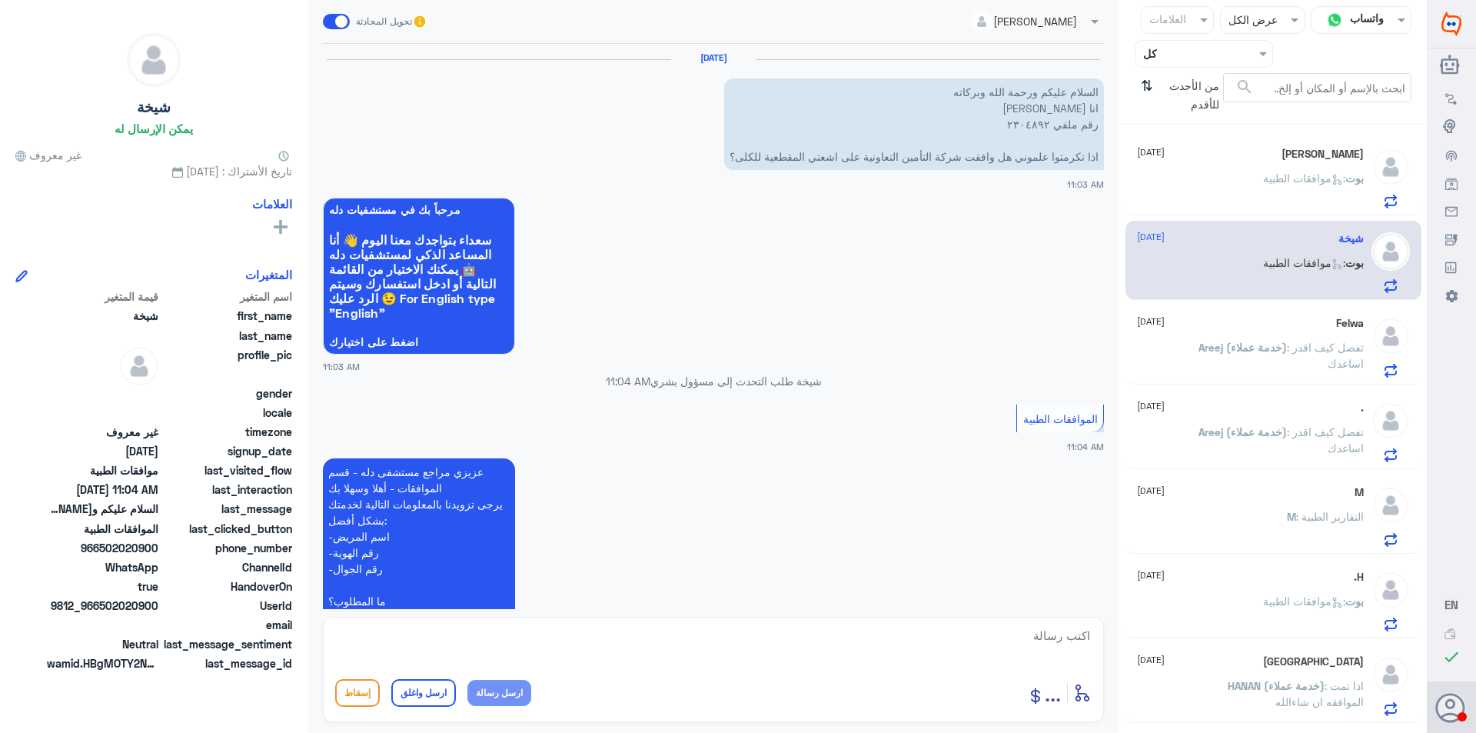
click at [1025, 119] on p "السلام عليكم و[PERSON_NAME] وبركاته انا [PERSON_NAME] رقم ملفي ٢٣٠٤٨٩٢ اذا تكرم…" at bounding box center [914, 123] width 380 height 91
copy p "٢٣٠٤٨٩٢"
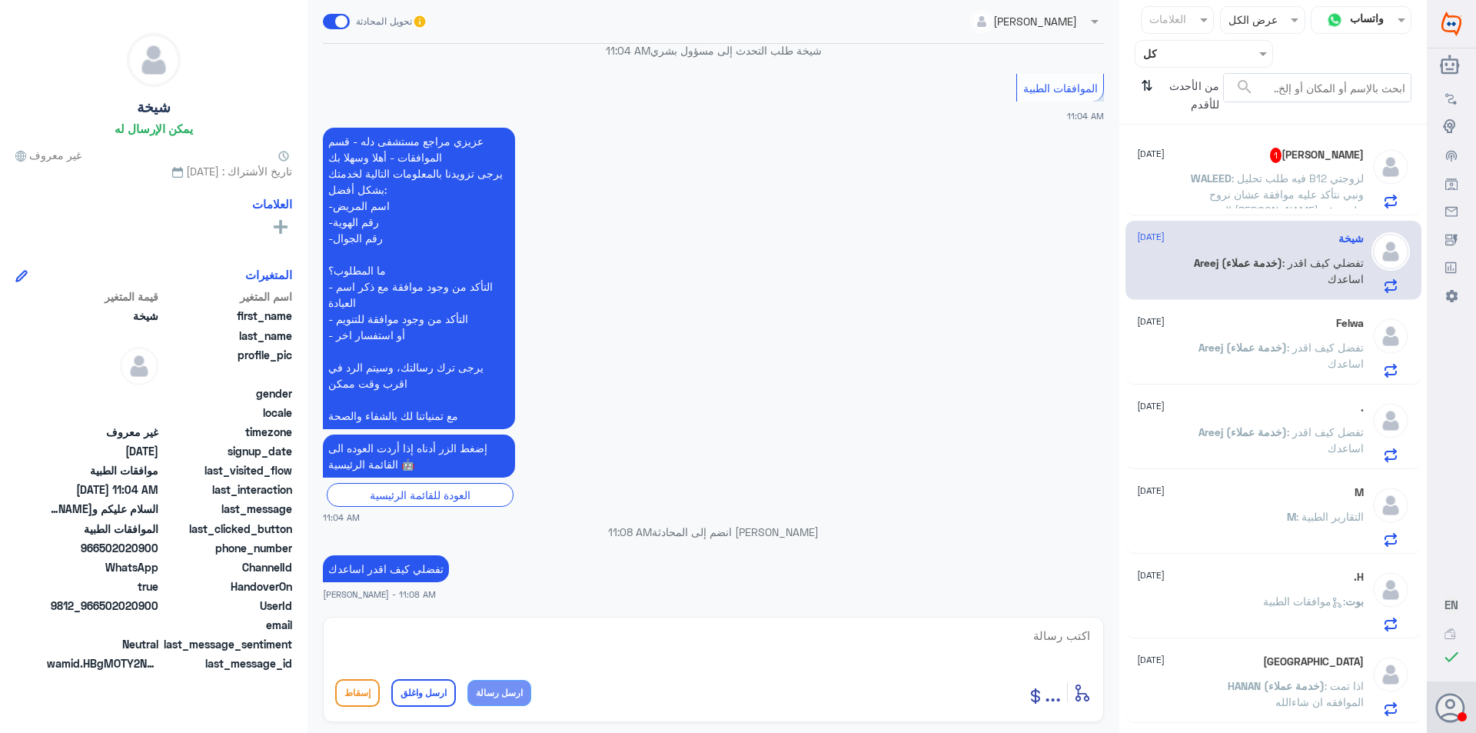
click at [1238, 179] on span ": فيه طلب تحليل B12 لزوجتي ونبي نتأكد عليه موافقة عشان نروح المختبر [PERSON_NAM…" at bounding box center [1282, 201] width 164 height 61
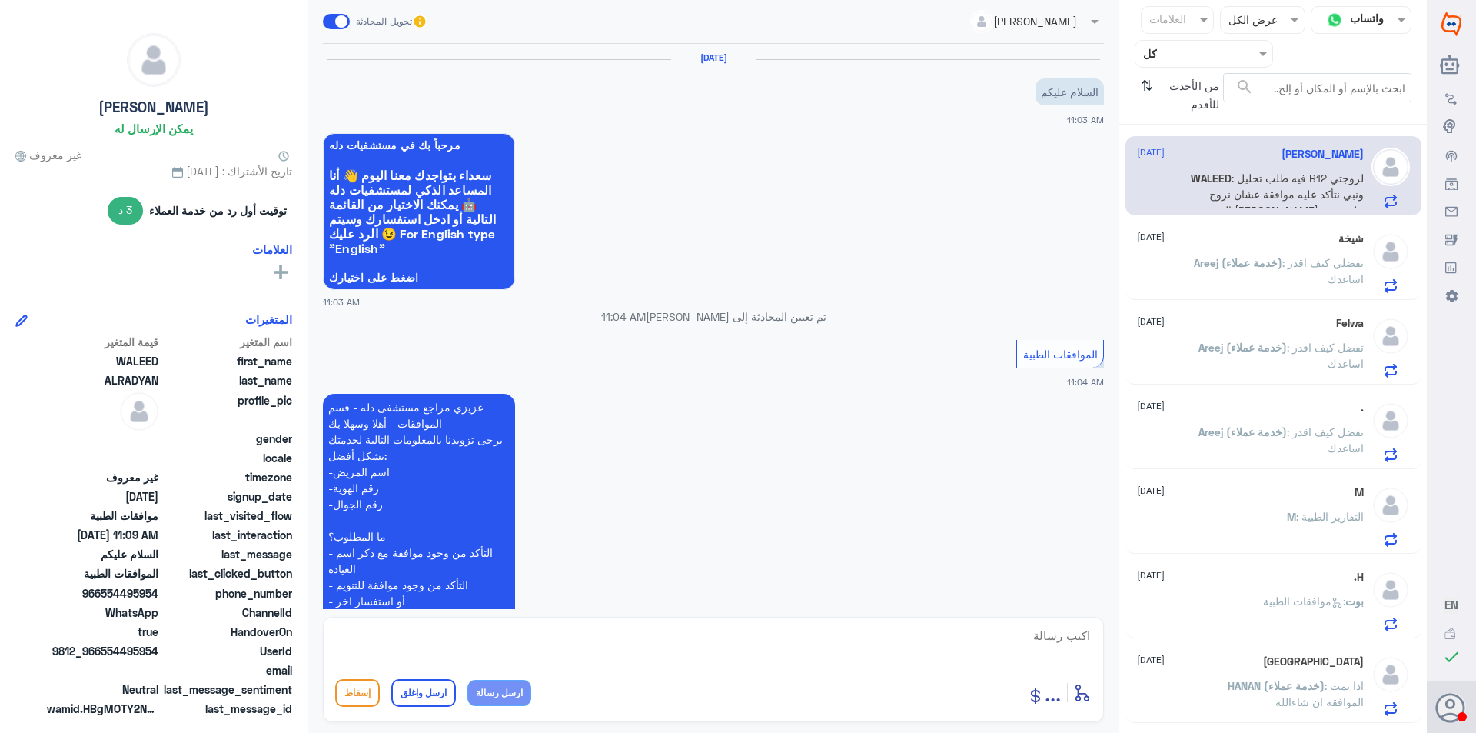
scroll to position [416, 0]
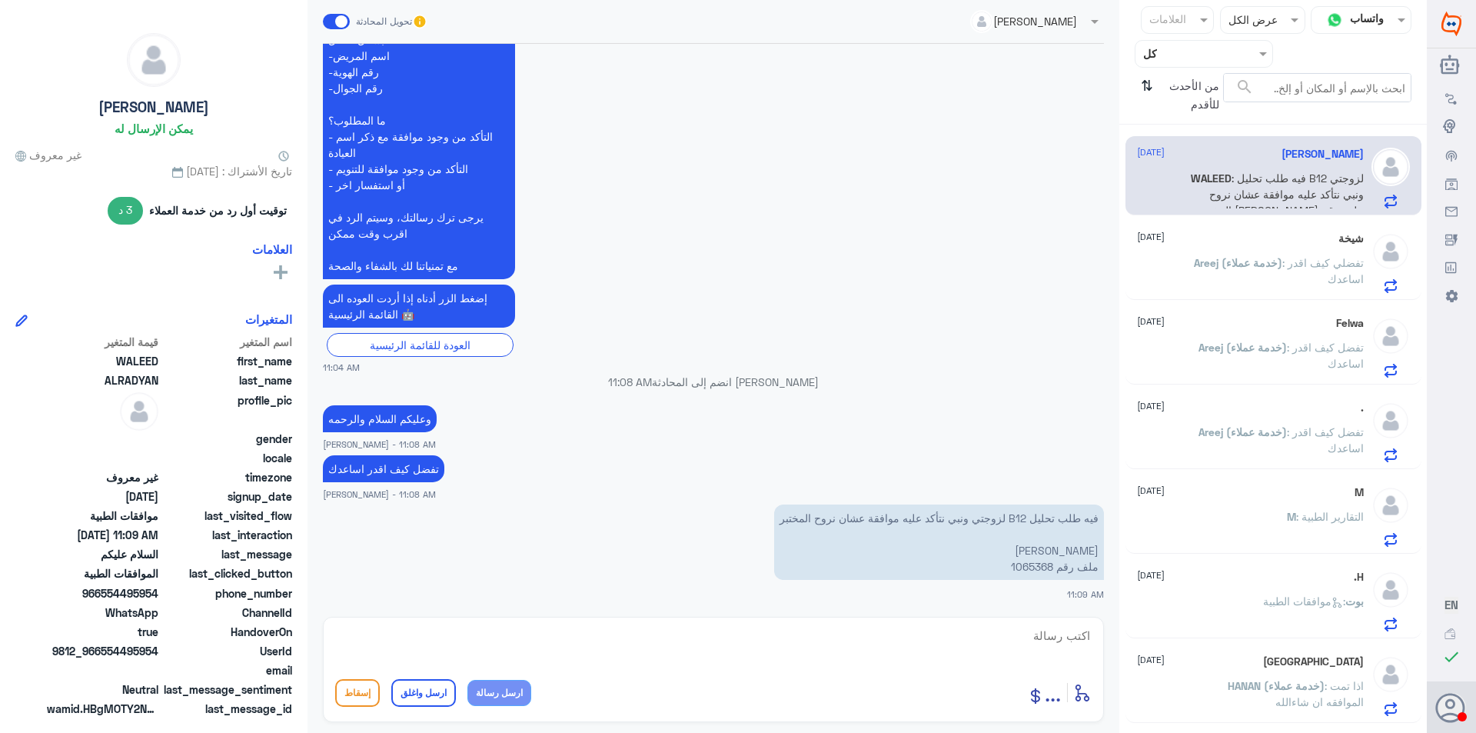
click at [1268, 282] on p "Areej (خدمة عملاء) : تفضلي كيف اقدر اساعدك" at bounding box center [1277, 273] width 173 height 38
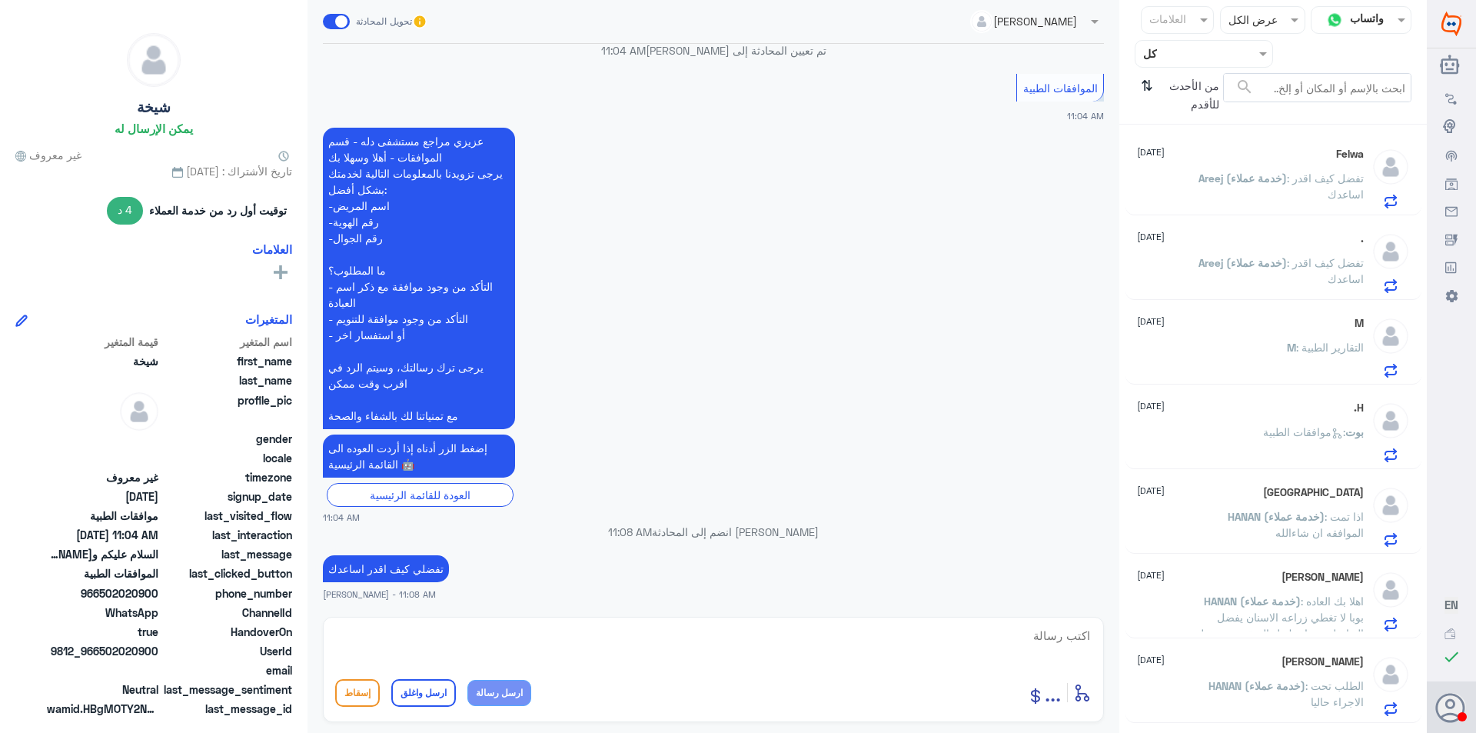
scroll to position [231, 0]
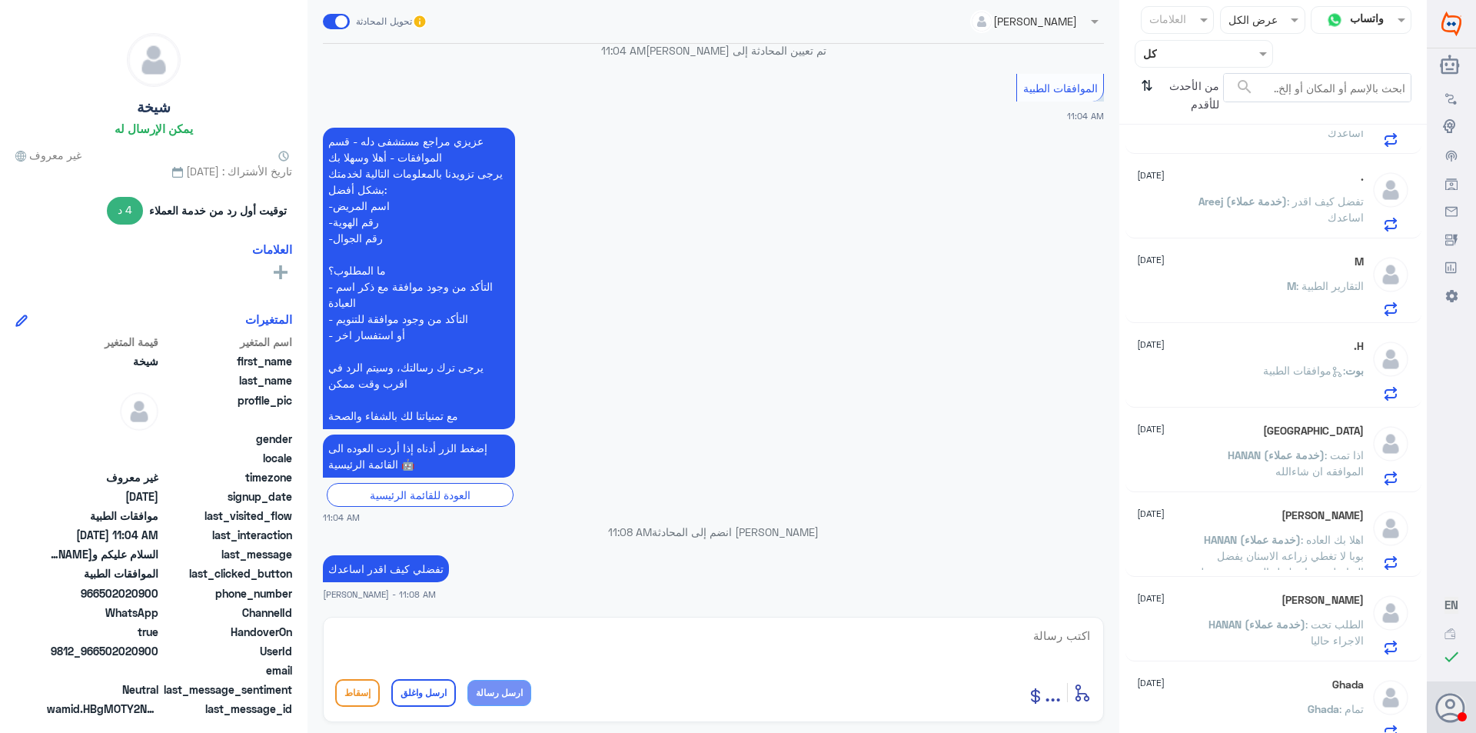
click at [1299, 299] on p "M : التقارير الطبية" at bounding box center [1325, 296] width 77 height 38
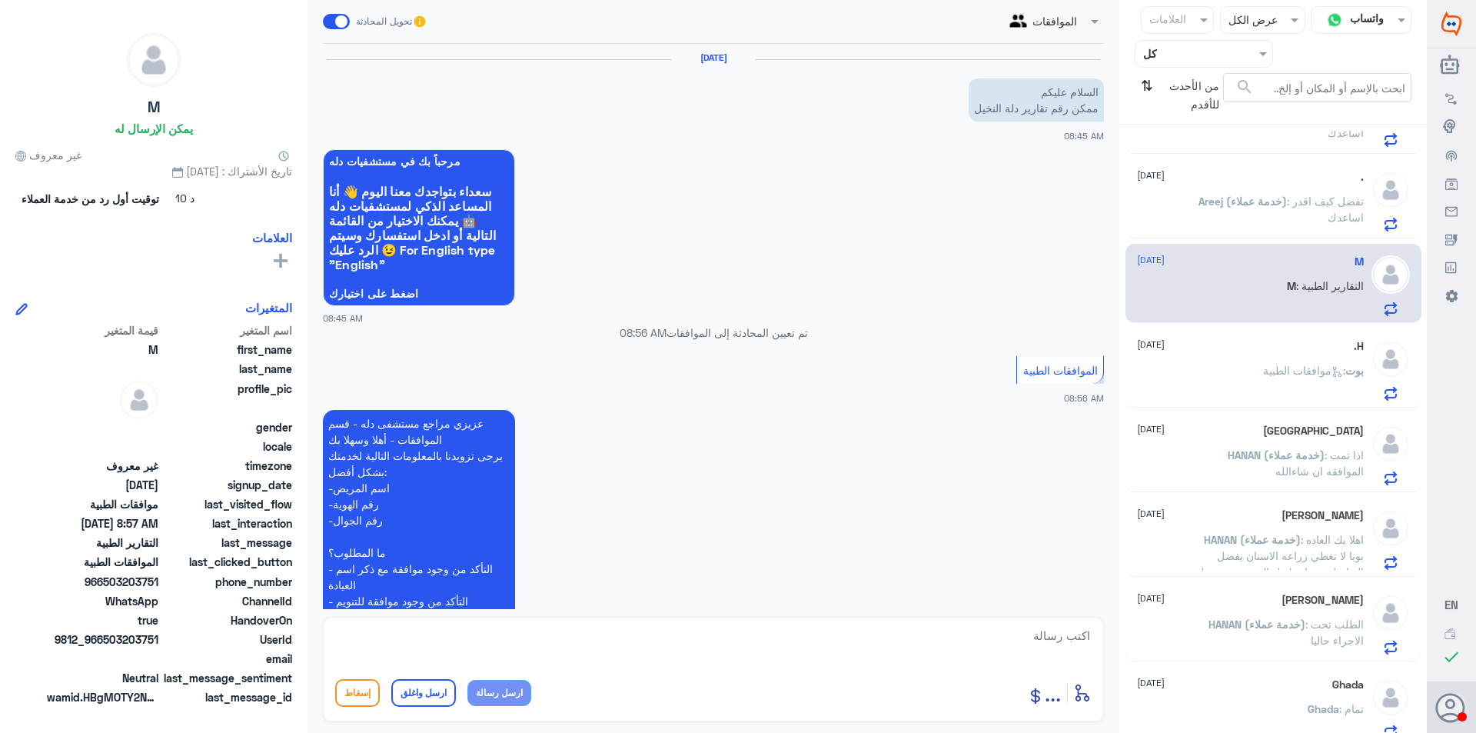
click at [792, 661] on textarea at bounding box center [713, 644] width 756 height 38
paste textarea "0112994881 - التقارير الطبية"
type textarea "0112994881 - التقارير الطبية"
click at [490, 692] on button "ارسل رسالة" at bounding box center [499, 693] width 64 height 26
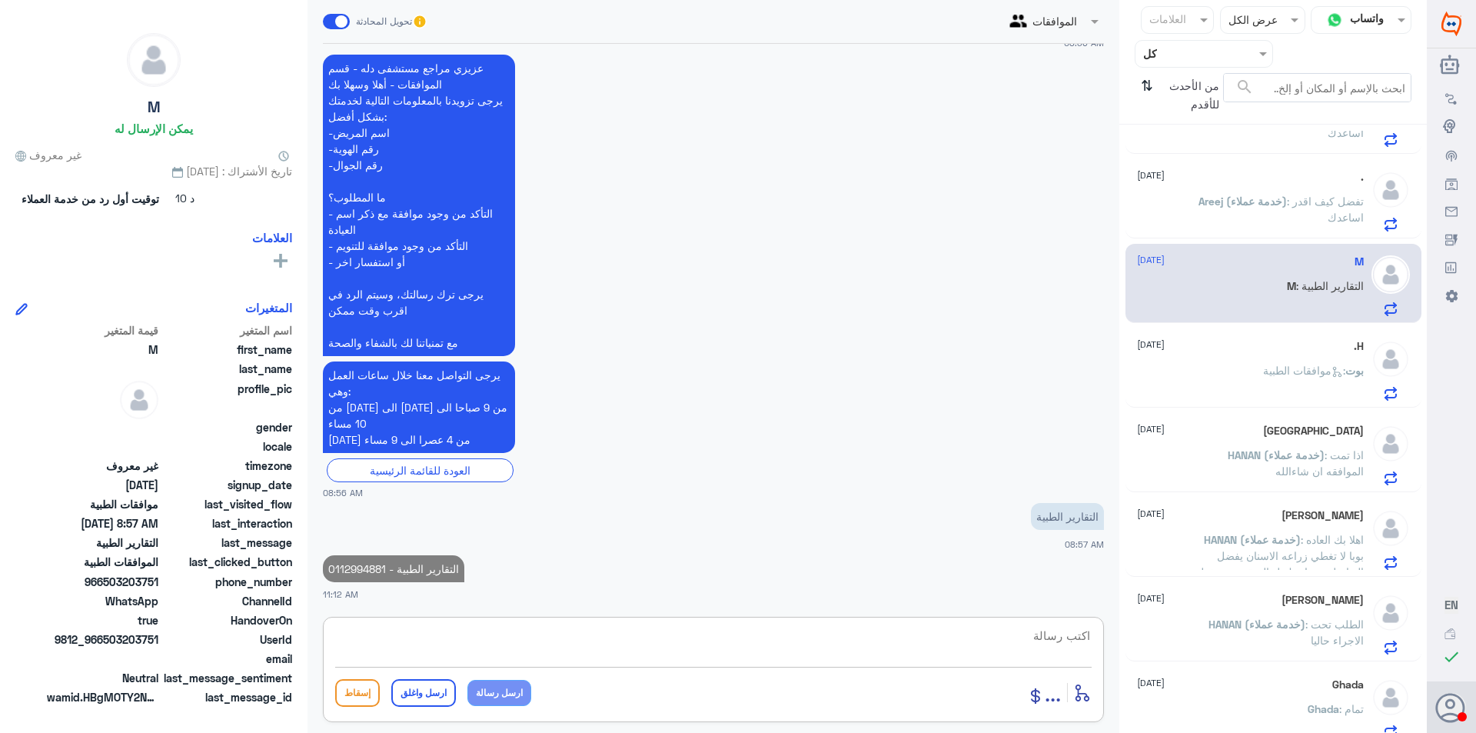
drag, startPoint x: 633, startPoint y: 639, endPoint x: 658, endPoint y: 632, distance: 25.6
click at [635, 640] on textarea at bounding box center [713, 644] width 756 height 38
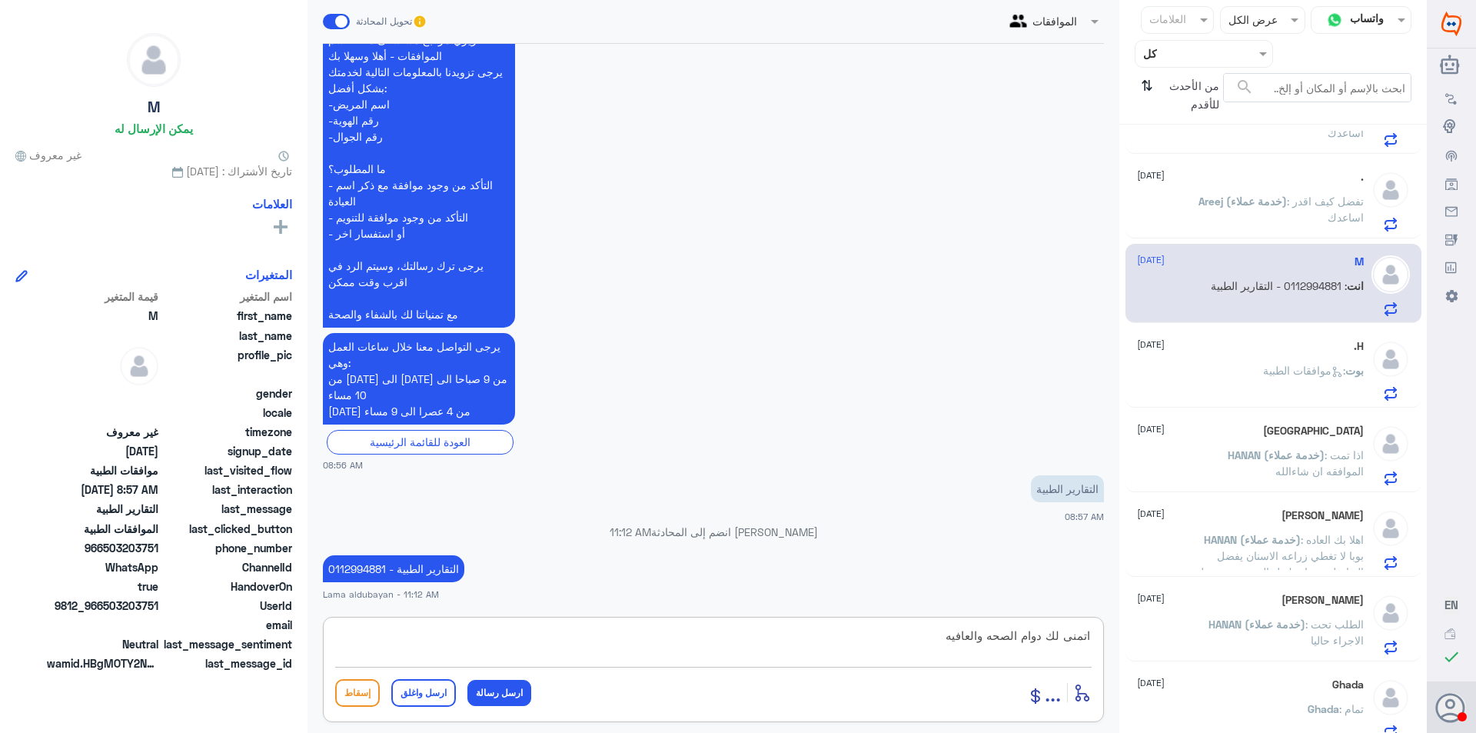
type textarea "اتمنى لك دوام الصحه والعافيه"
click at [431, 698] on button "ارسل واغلق" at bounding box center [423, 693] width 65 height 28
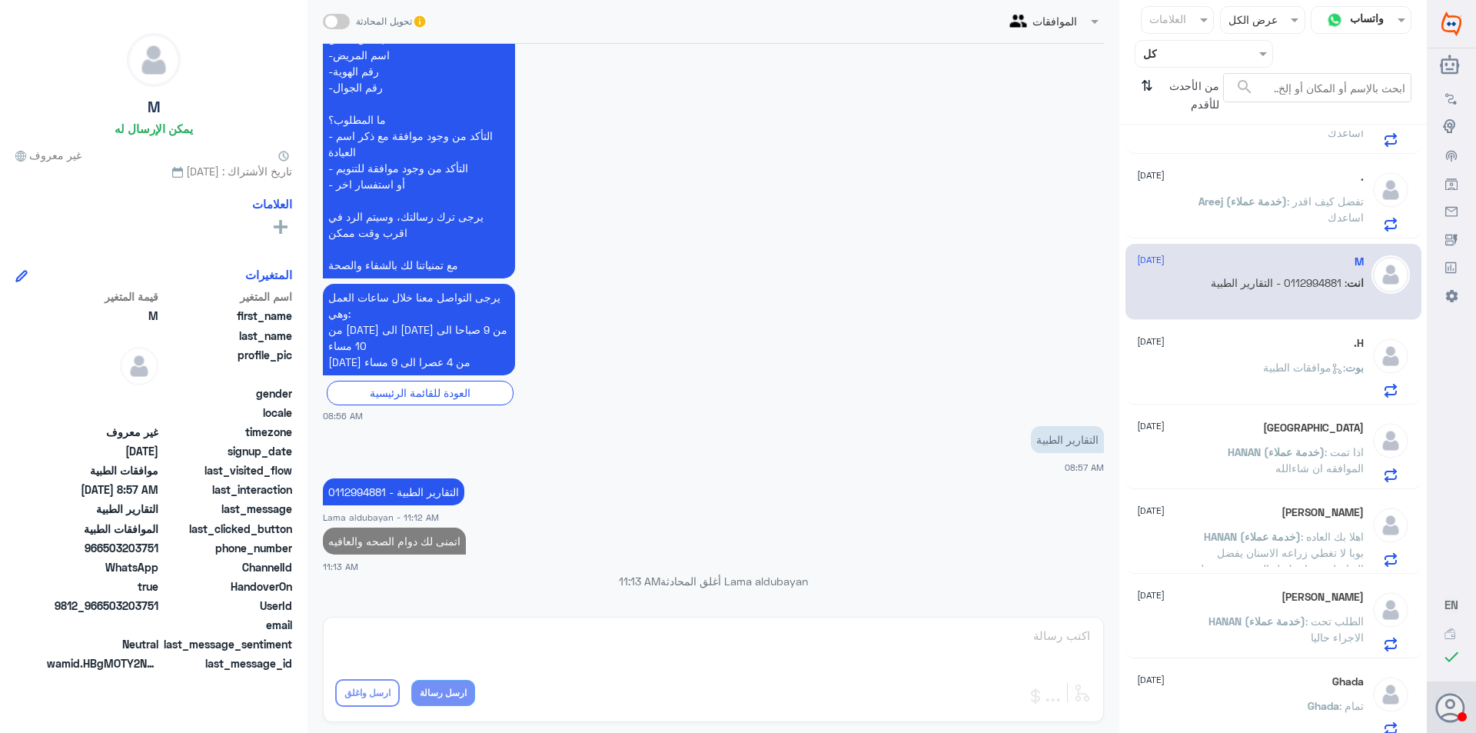
click at [1240, 230] on p "Areej (خدمة عملاء) : تفضل كيف اقدر اساعدك" at bounding box center [1277, 212] width 173 height 38
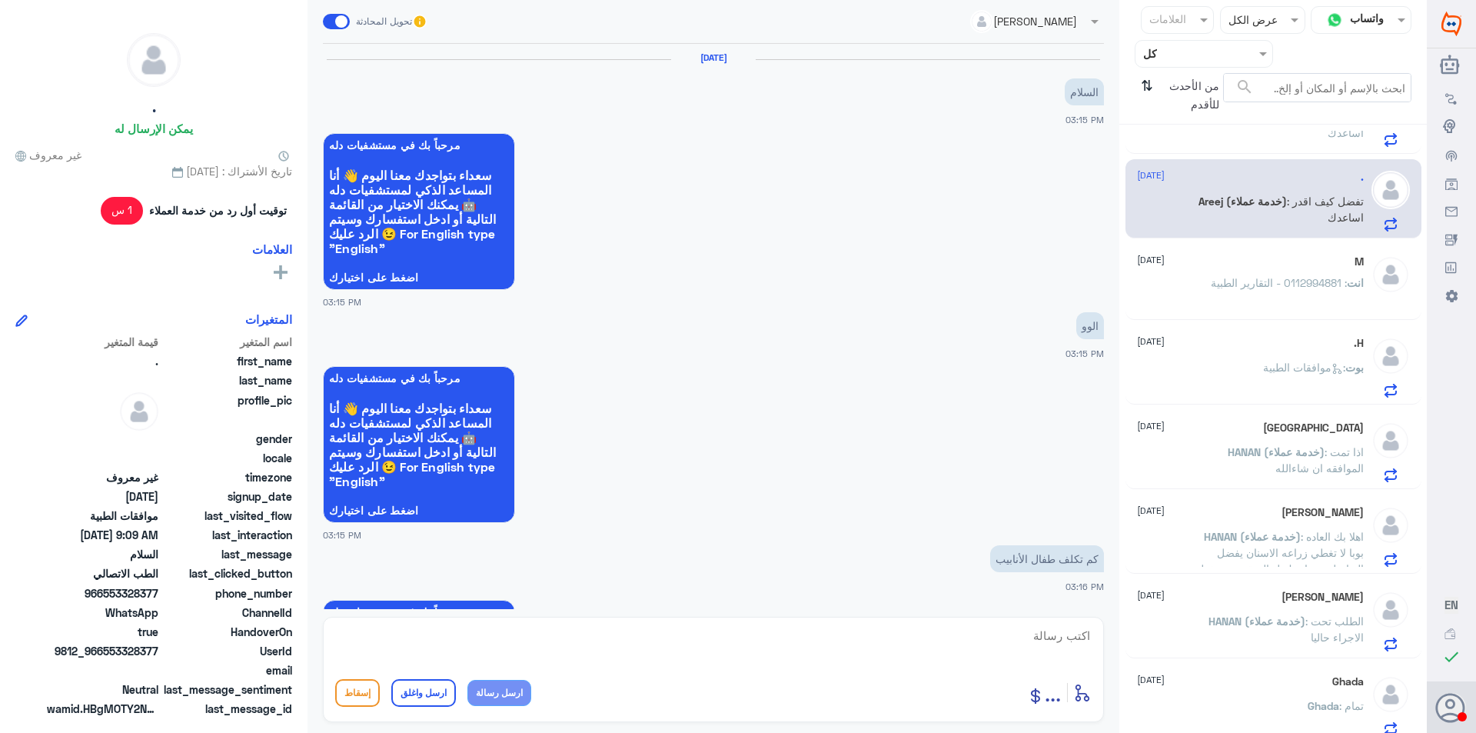
scroll to position [1460, 0]
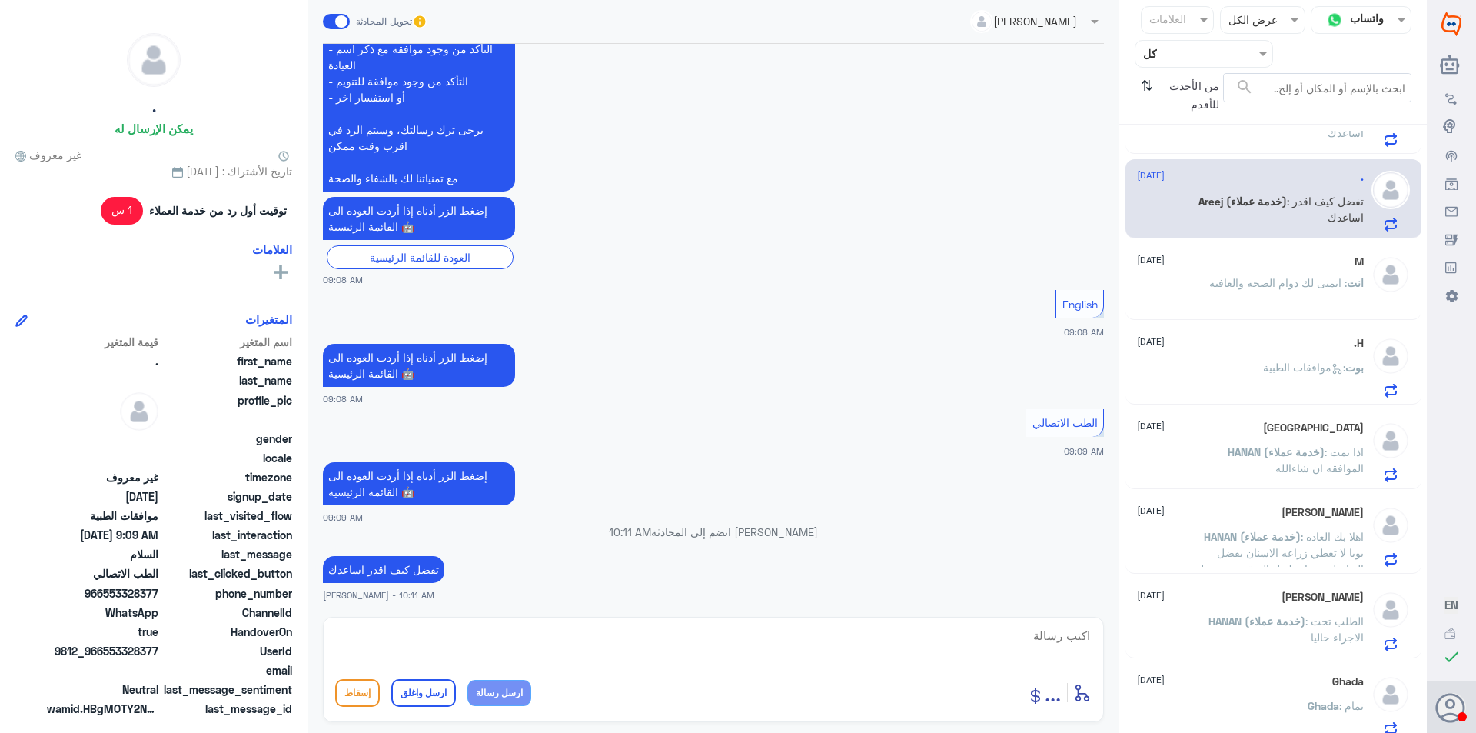
drag, startPoint x: 1235, startPoint y: 376, endPoint x: 1228, endPoint y: 390, distance: 15.8
click at [1235, 377] on div "بوت : موافقات الطبية" at bounding box center [1250, 380] width 227 height 35
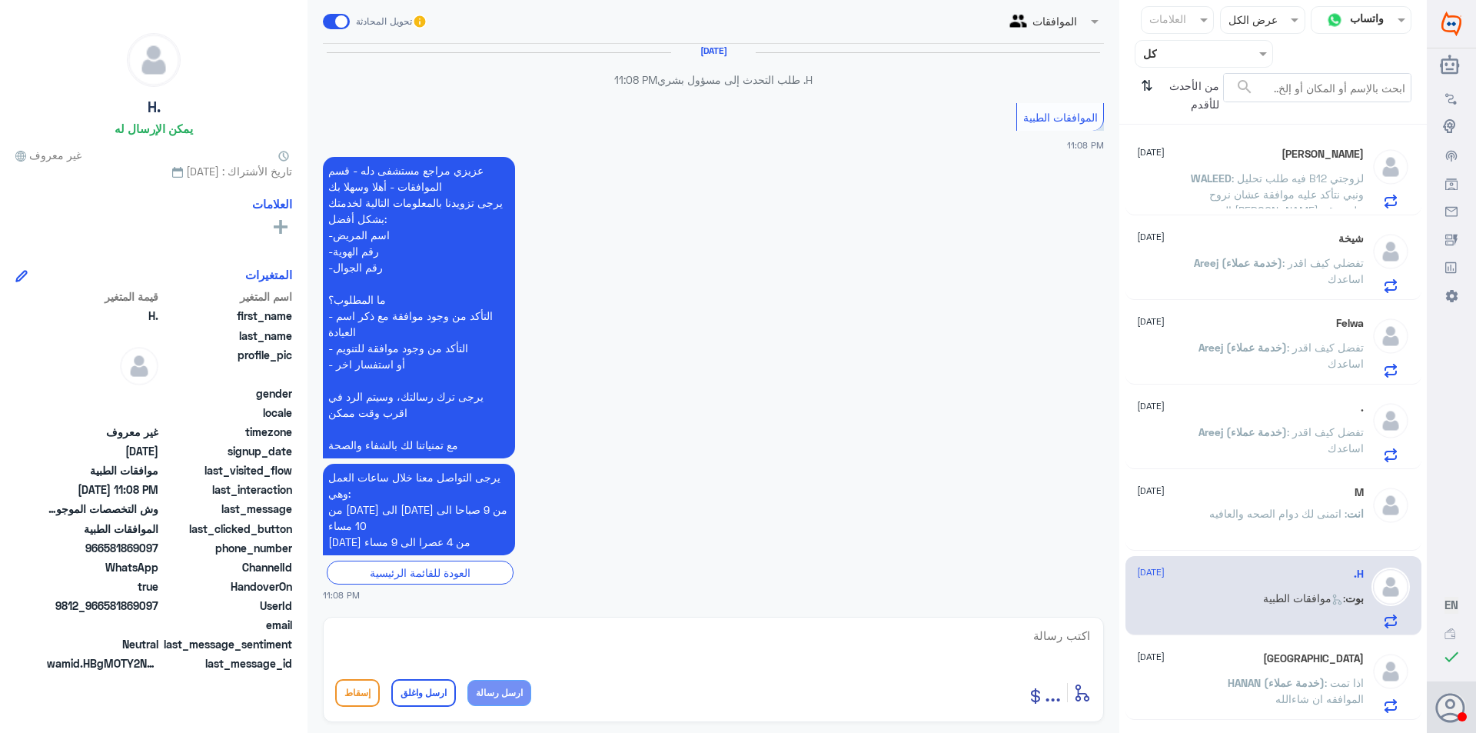
click at [1232, 460] on p "Areej (خدمة عملاء) : تفضل كيف اقدر اساعدك" at bounding box center [1277, 443] width 173 height 38
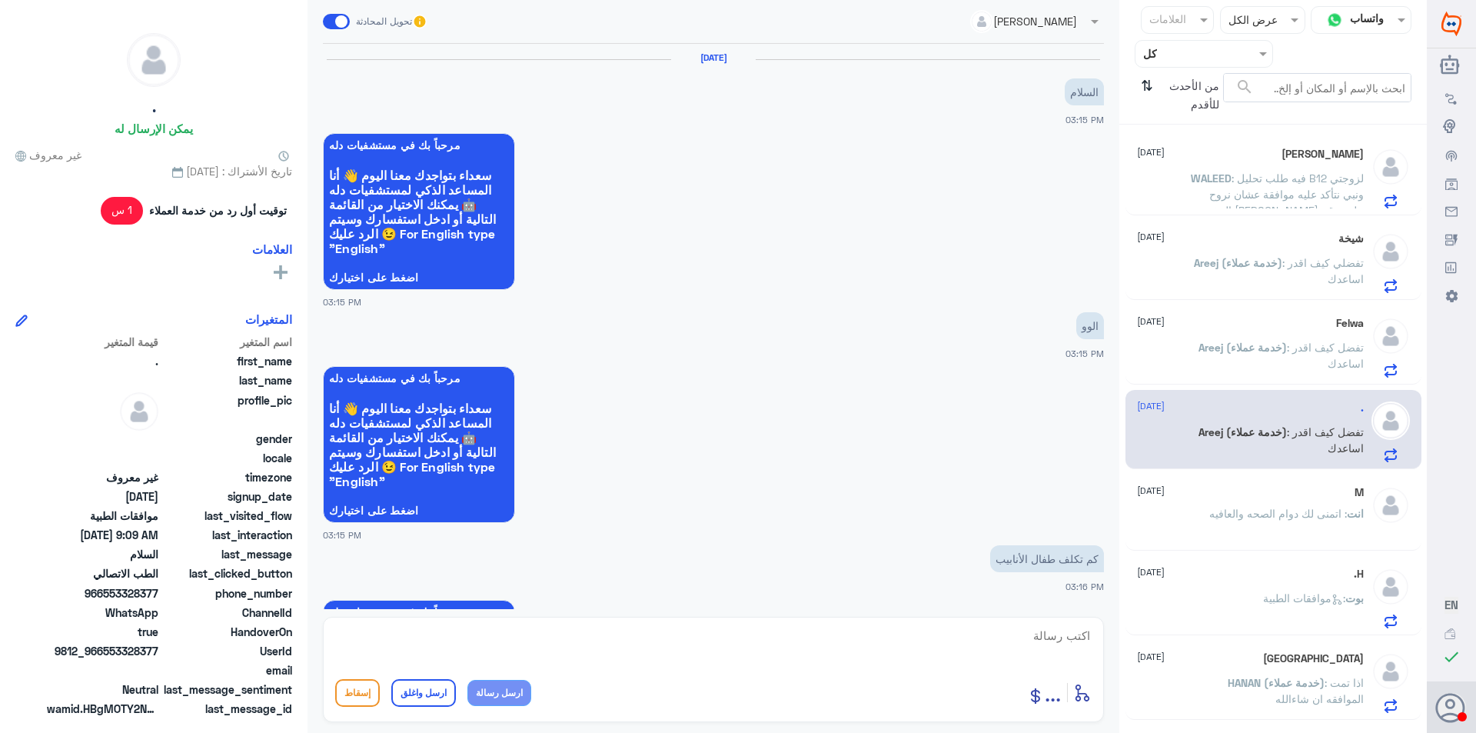
scroll to position [1460, 0]
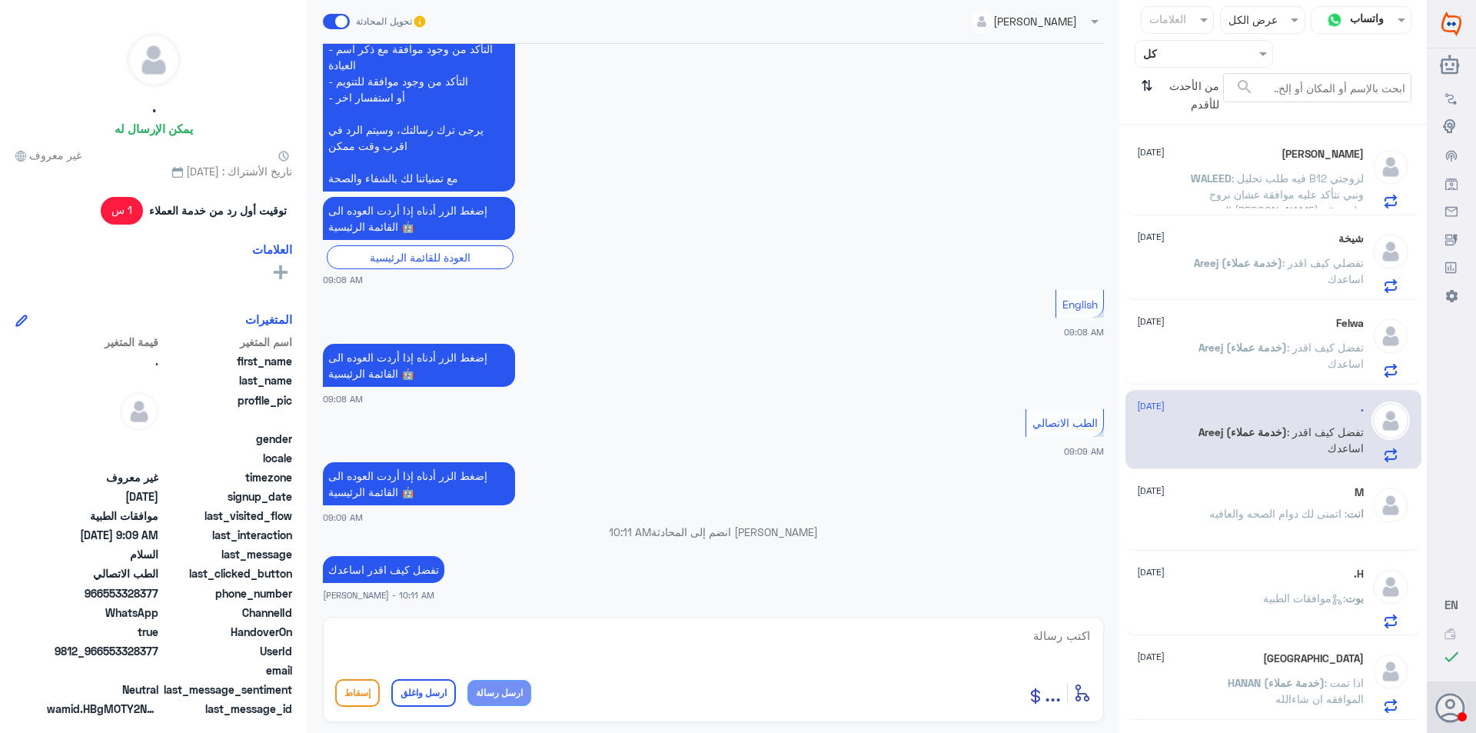
click at [1222, 368] on p "Areej (خدمة عملاء) : تفضل كيف اقدر اساعدك" at bounding box center [1277, 358] width 173 height 38
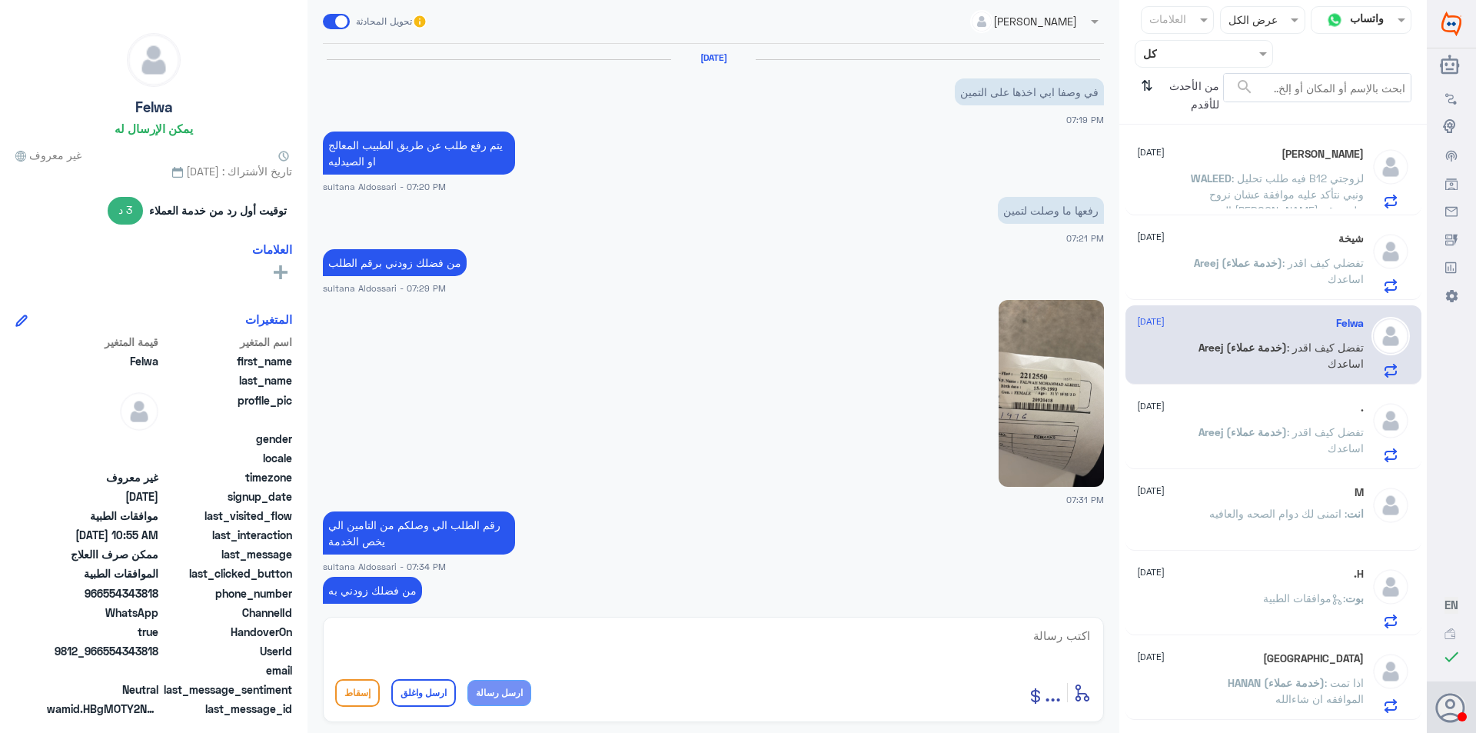
scroll to position [1219, 0]
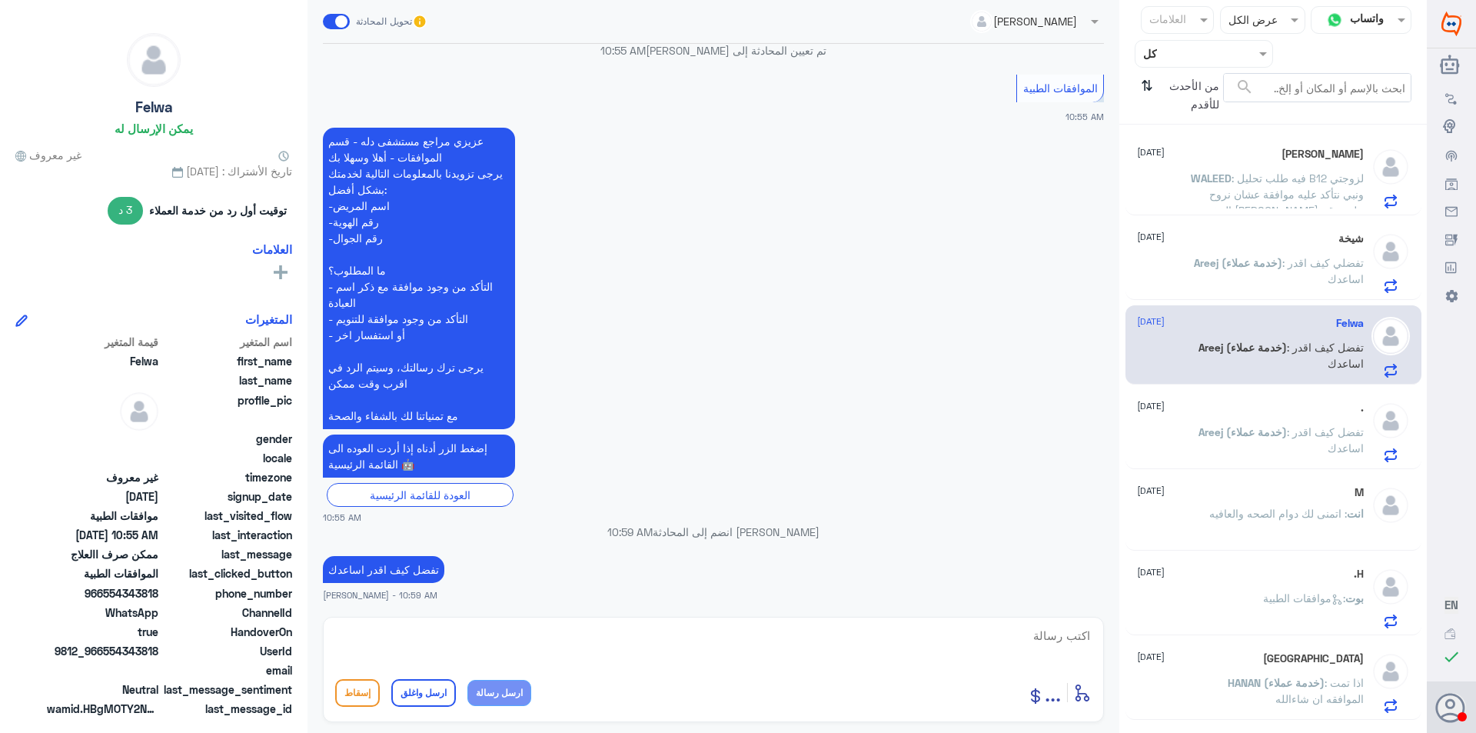
click at [1239, 274] on p "Areej (خدمة عملاء) : تفضلي كيف اقدر اساعدك" at bounding box center [1277, 273] width 173 height 38
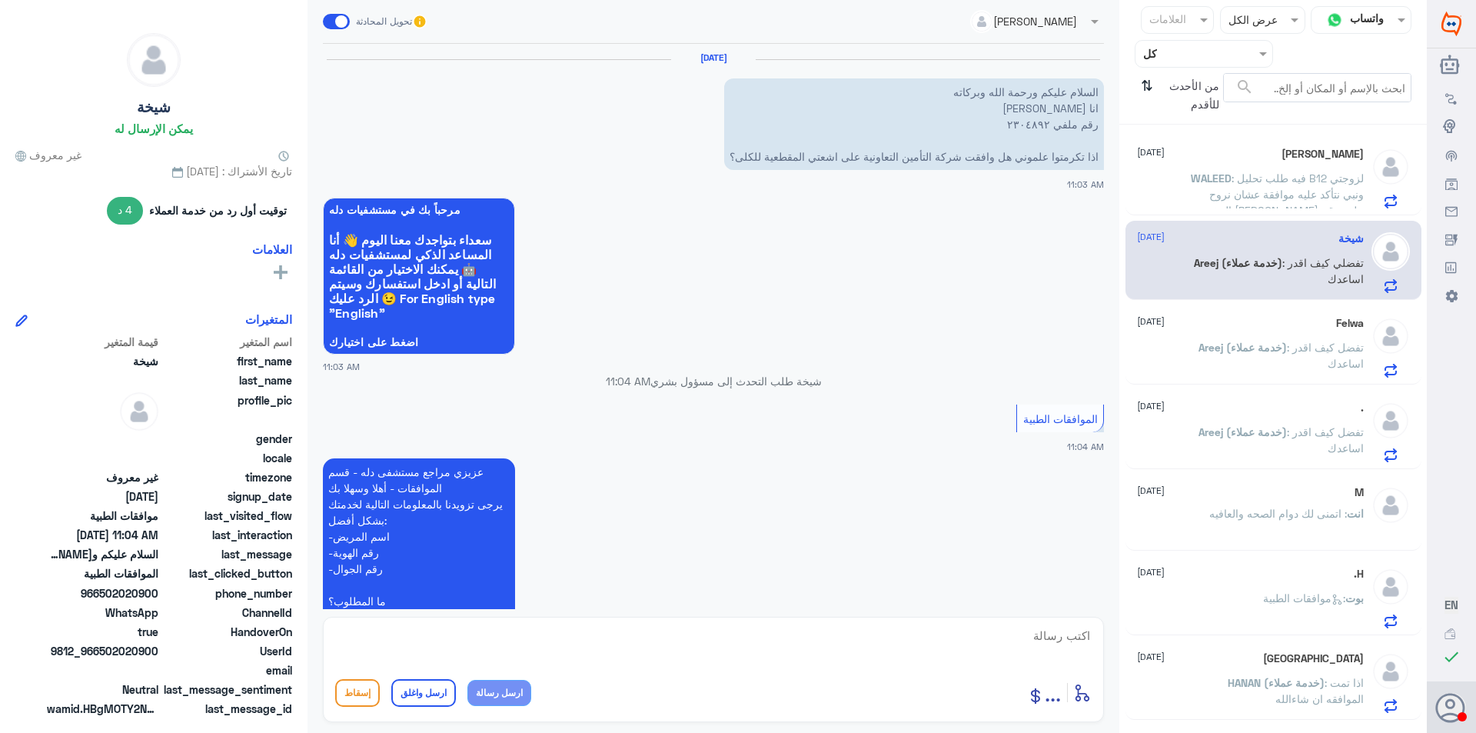
scroll to position [331, 0]
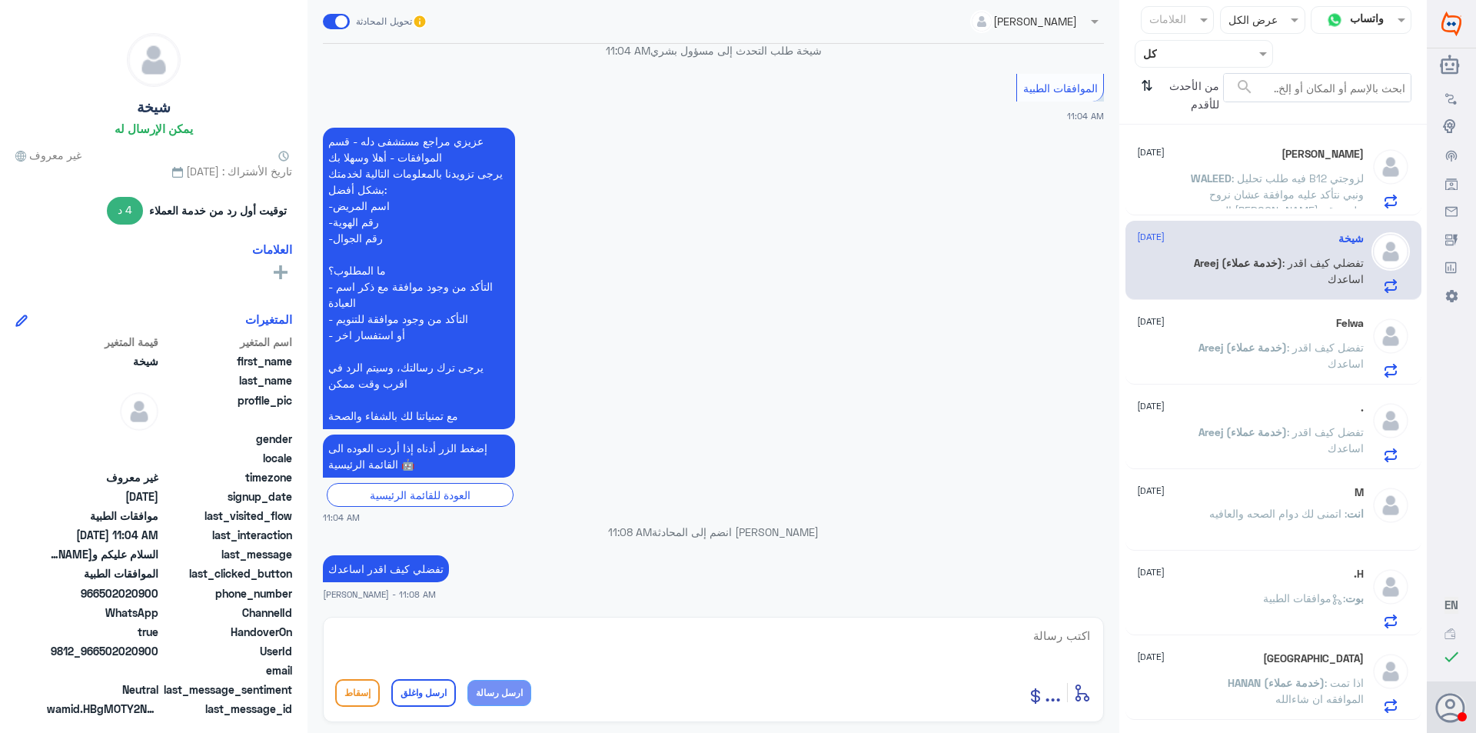
click at [1243, 189] on span ": فيه طلب تحليل B12 لزوجتي ونبي نتأكد عليه موافقة عشان نروح المختبر [PERSON_NAM…" at bounding box center [1282, 201] width 164 height 61
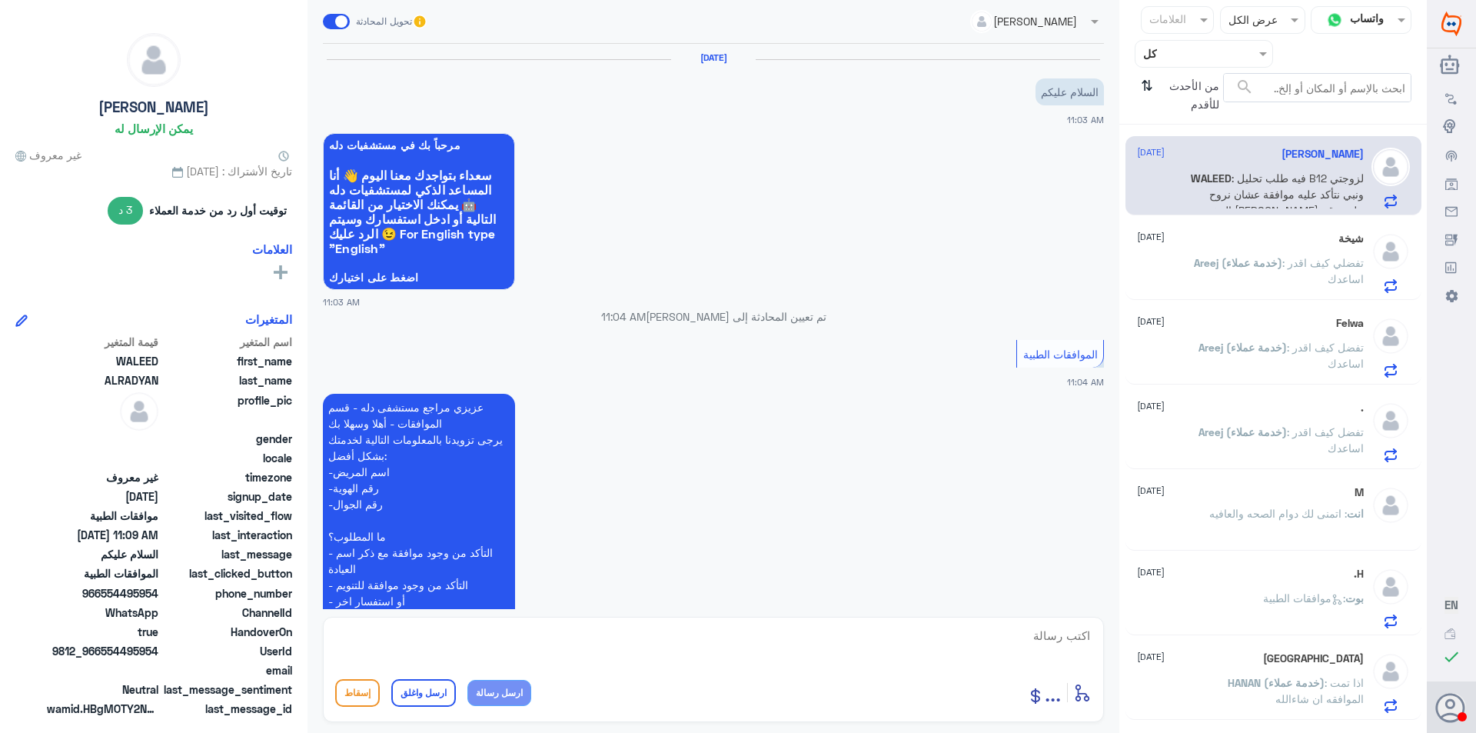
scroll to position [416, 0]
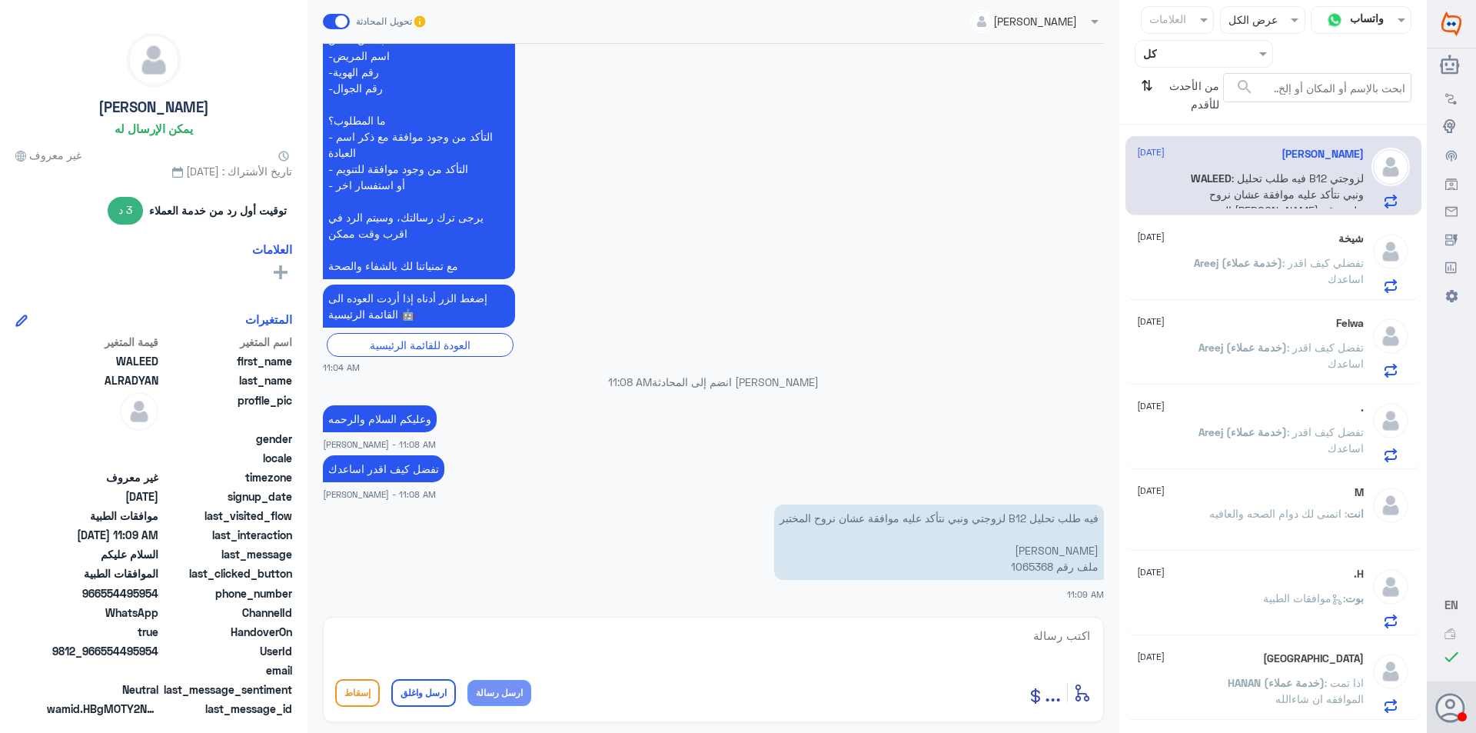
click at [1031, 570] on p "فيه طلب تحليل B12 لزوجتي ونبي نتأكد عليه موافقة عشان نروح المختبر [PERSON_NAME]…" at bounding box center [939, 541] width 330 height 75
copy p "1065368"
drag, startPoint x: 757, startPoint y: 656, endPoint x: 765, endPoint y: 660, distance: 8.6
click at [758, 658] on textarea at bounding box center [713, 644] width 756 height 38
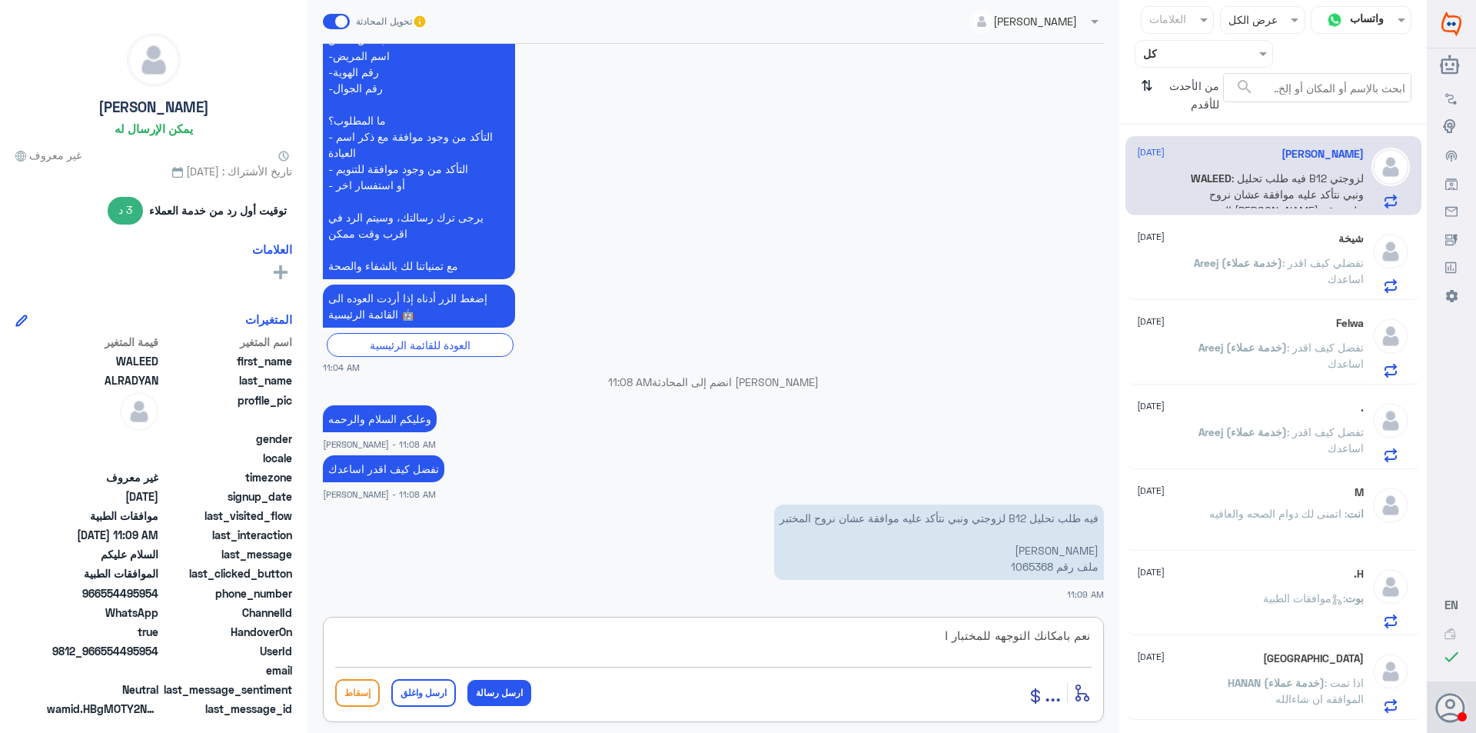
type textarea "نعم بامكانك التوجهه للمختبار"
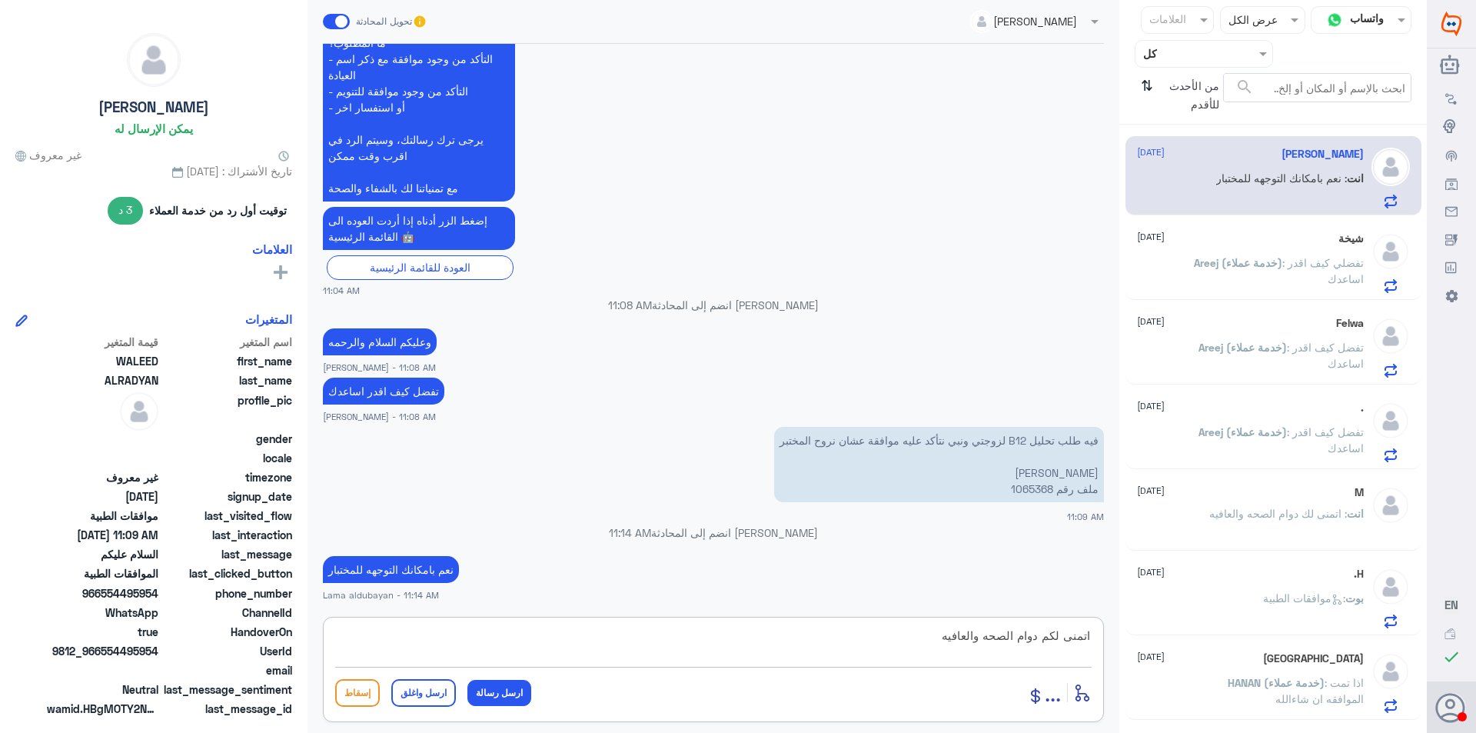
type textarea "اتمنى لكم دوام الصحه والعافيه"
click at [430, 697] on button "ارسل واغلق" at bounding box center [423, 693] width 65 height 28
